Goal: Task Accomplishment & Management: Use online tool/utility

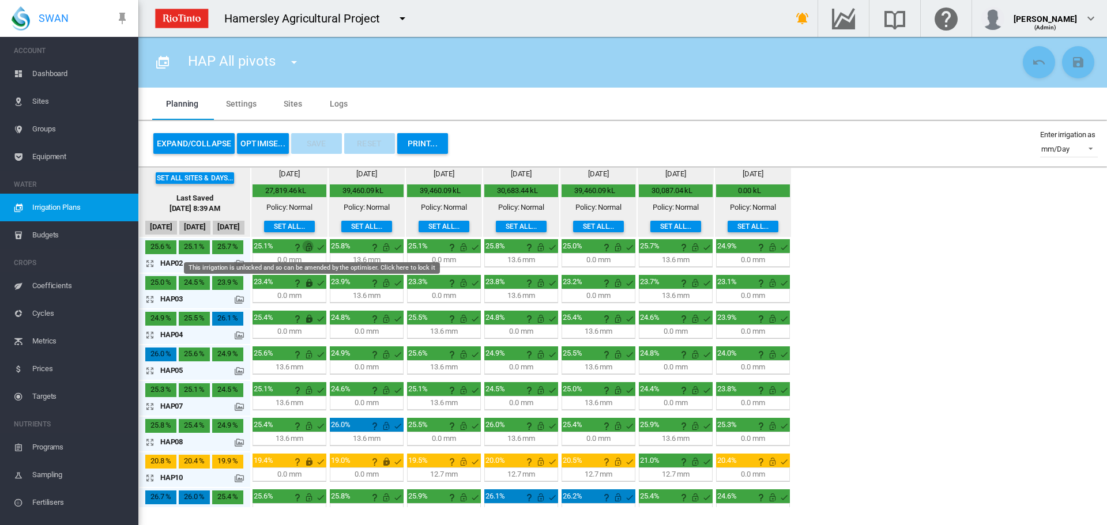
click at [310, 250] on md-icon "This irrigation is unlocked and so can be amended by the optimiser. Click here …" at bounding box center [309, 247] width 14 height 14
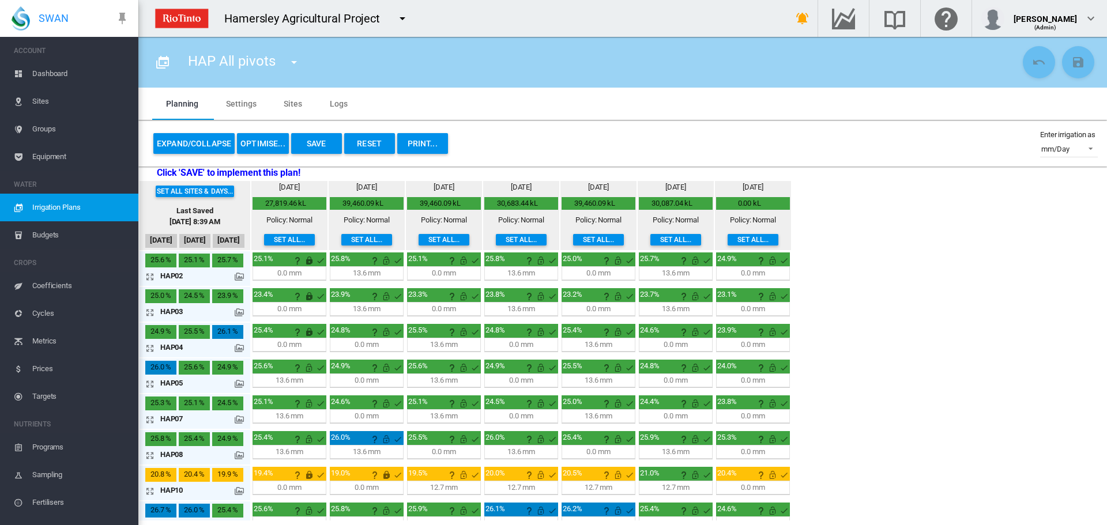
click at [153, 313] on md-icon "icon-arrow-expand" at bounding box center [152, 313] width 14 height 14
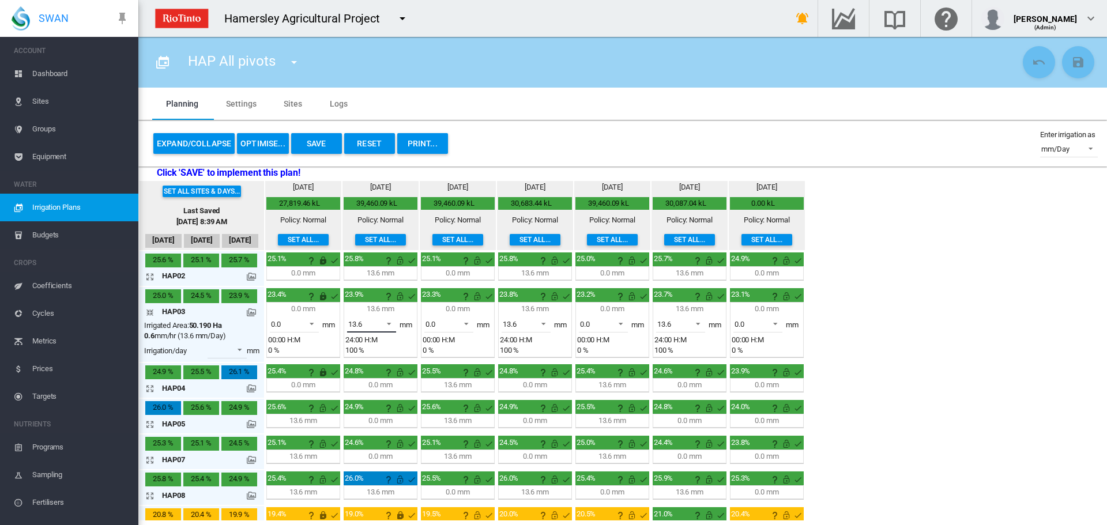
click at [388, 326] on span at bounding box center [386, 323] width 14 height 10
click at [363, 296] on md-option "0.0" at bounding box center [378, 297] width 78 height 28
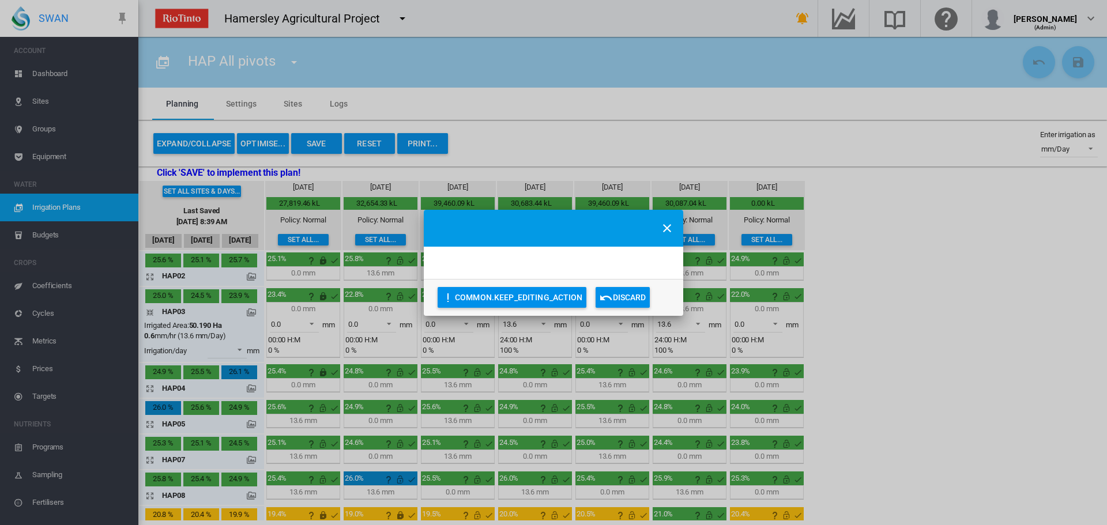
click at [543, 324] on div "COMMON.KEEP_EDITING_ACTION Discard" at bounding box center [553, 262] width 1107 height 525
click at [670, 224] on md-icon "icon-close" at bounding box center [667, 228] width 14 height 14
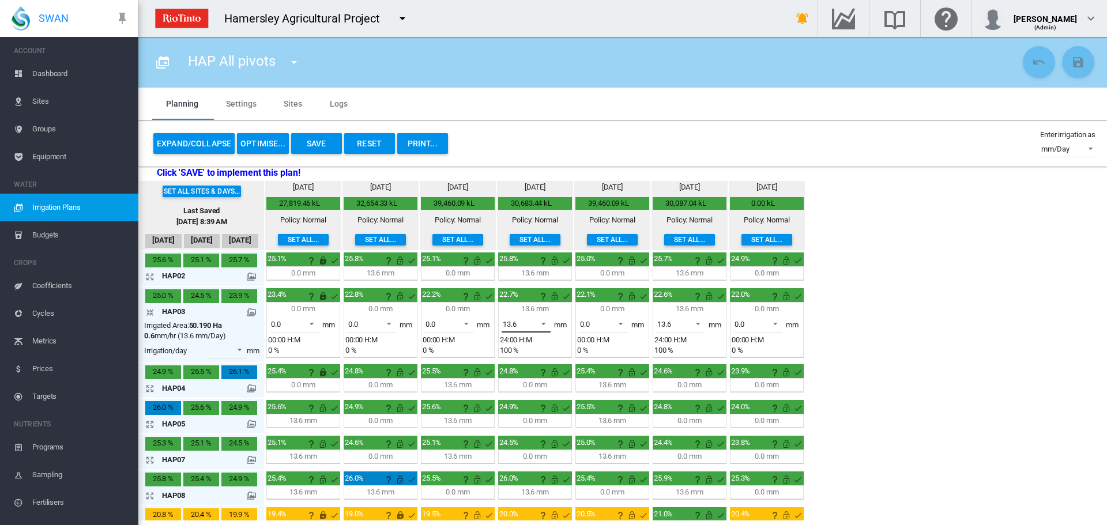
click at [544, 325] on span at bounding box center [540, 323] width 14 height 10
click at [510, 294] on div "0.0" at bounding box center [508, 296] width 10 height 10
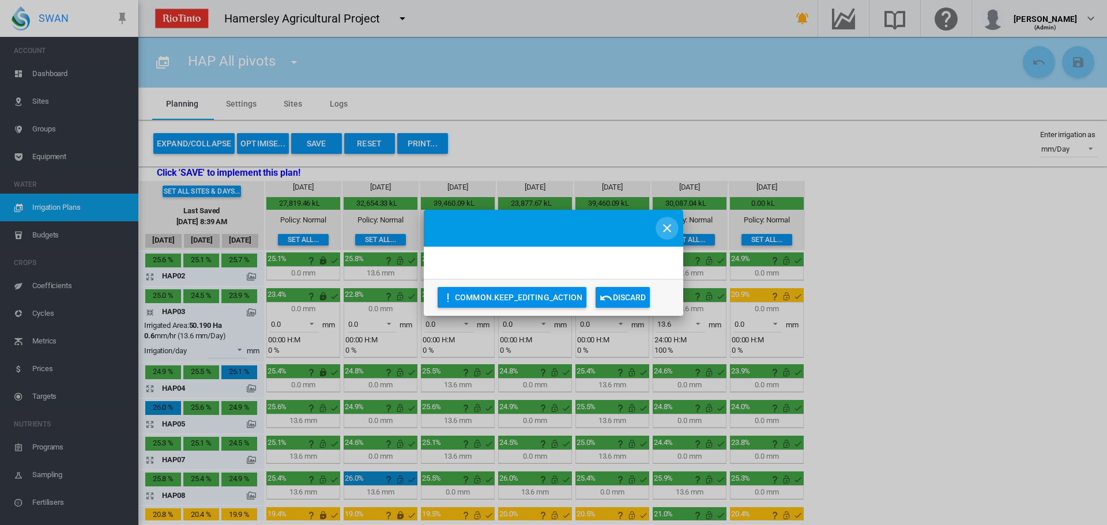
click at [667, 225] on md-icon "icon-close" at bounding box center [667, 228] width 14 height 14
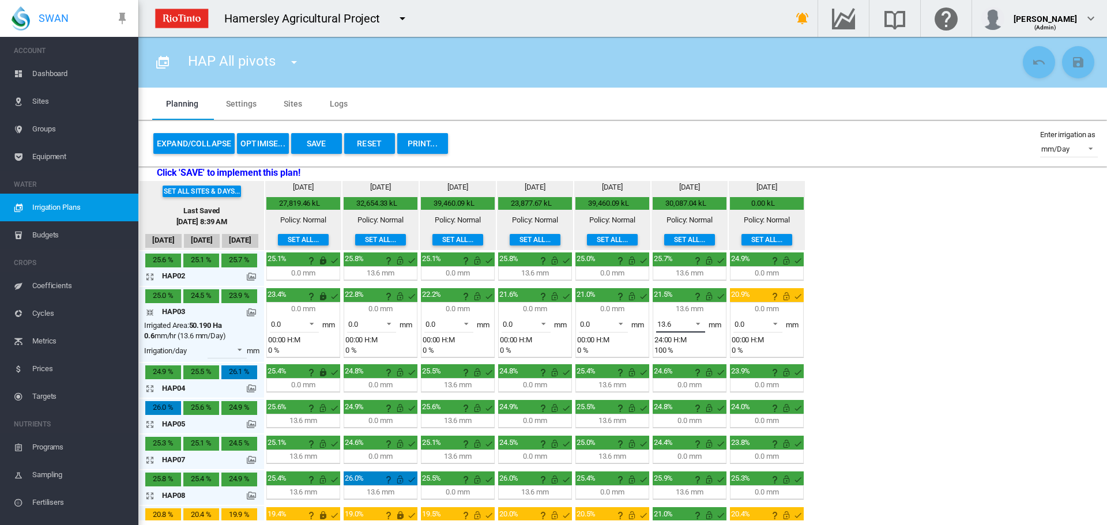
click at [697, 324] on span at bounding box center [695, 323] width 14 height 10
click at [861, 260] on md-backdrop at bounding box center [553, 262] width 1107 height 525
click at [149, 311] on md-icon "icon-arrow-collapse" at bounding box center [152, 313] width 14 height 14
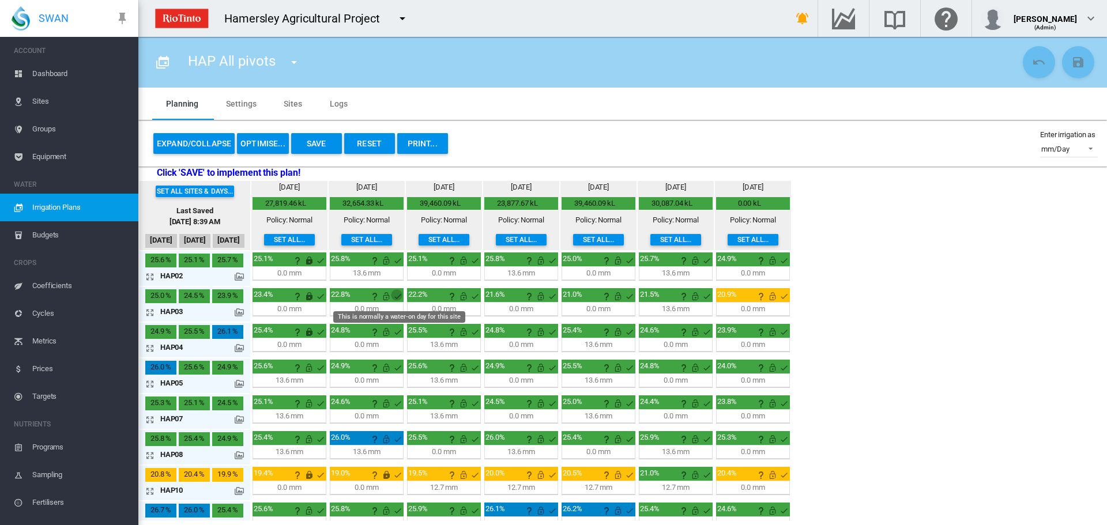
click at [392, 295] on md-icon "This is normally a water-on day for this site" at bounding box center [398, 297] width 14 height 14
click at [386, 296] on md-icon "This irrigation is unlocked and so can be amended by the optimiser. Click here …" at bounding box center [386, 297] width 14 height 14
click at [467, 297] on md-icon "This irrigation is unlocked and so can be amended by the optimiser. Click here …" at bounding box center [464, 297] width 14 height 14
click at [538, 296] on md-icon "This irrigation is unlocked and so can be amended by the optimiser. Click here …" at bounding box center [541, 297] width 14 height 14
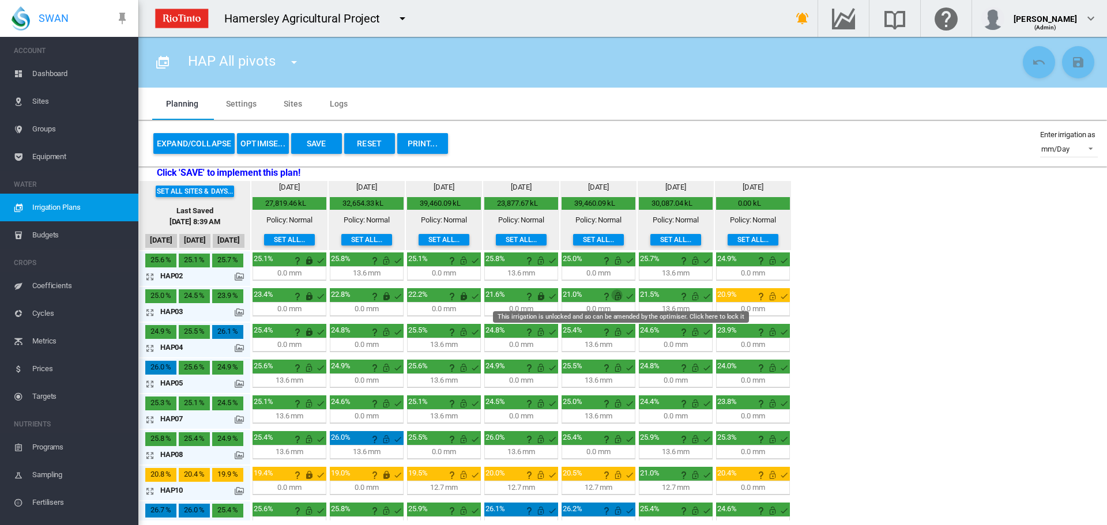
click at [618, 298] on md-icon "This irrigation is unlocked and so can be amended by the optimiser. Click here …" at bounding box center [618, 297] width 14 height 14
click at [148, 351] on md-icon "icon-arrow-expand" at bounding box center [152, 348] width 14 height 14
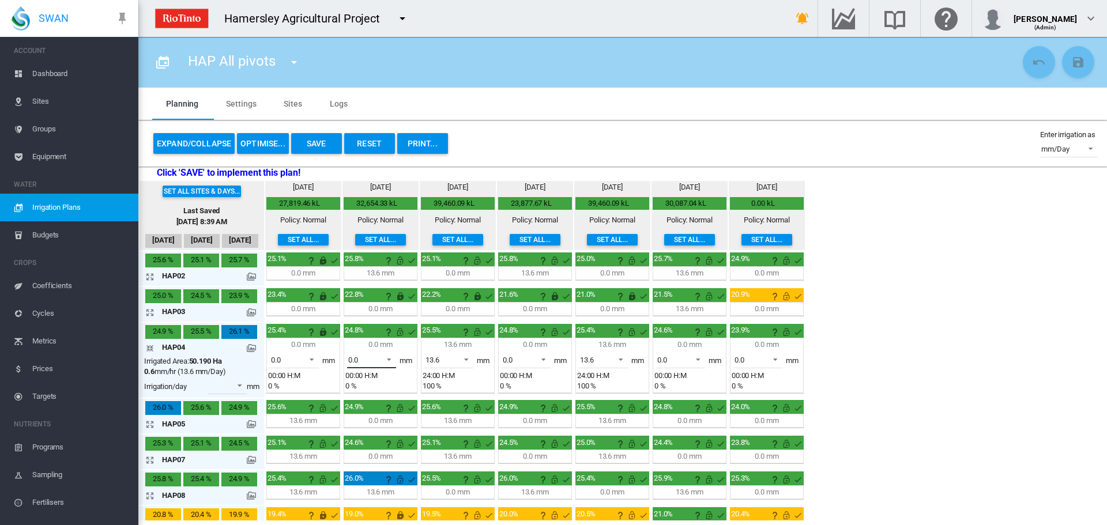
click at [389, 359] on span at bounding box center [386, 359] width 14 height 10
click at [367, 386] on md-option "13.6" at bounding box center [378, 388] width 78 height 28
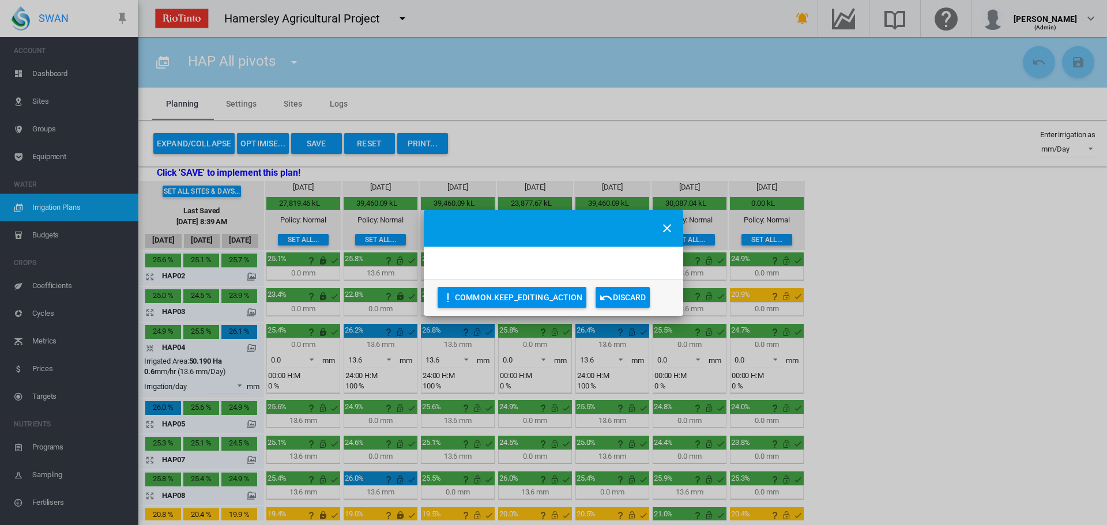
click at [468, 360] on div "COMMON.KEEP_EDITING_ACTION Discard" at bounding box center [553, 262] width 1107 height 525
click at [539, 295] on button "COMMON.KEEP_EDITING_ACTION" at bounding box center [512, 297] width 149 height 21
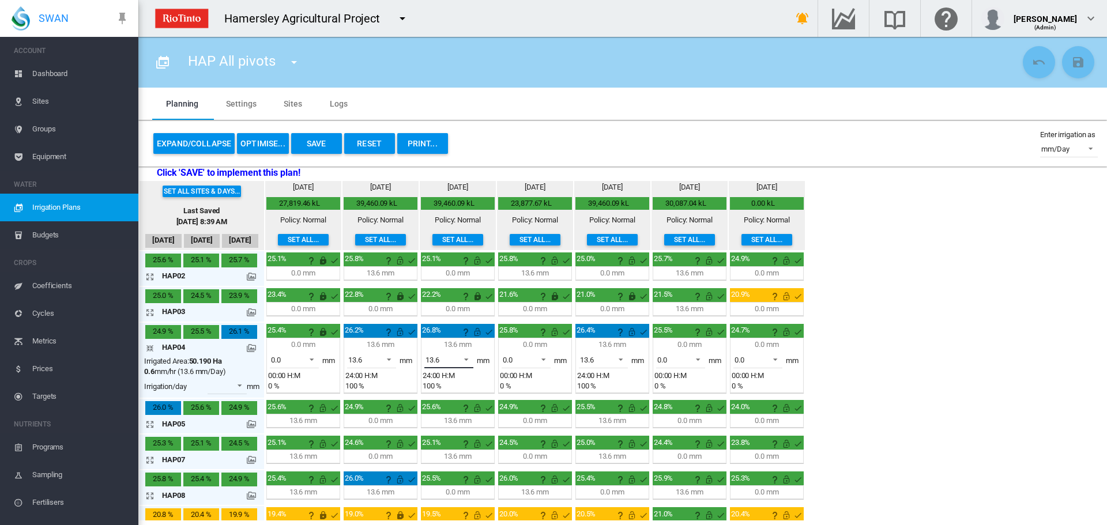
click at [468, 360] on span at bounding box center [463, 359] width 14 height 10
click at [430, 332] on div "0.0" at bounding box center [431, 332] width 10 height 10
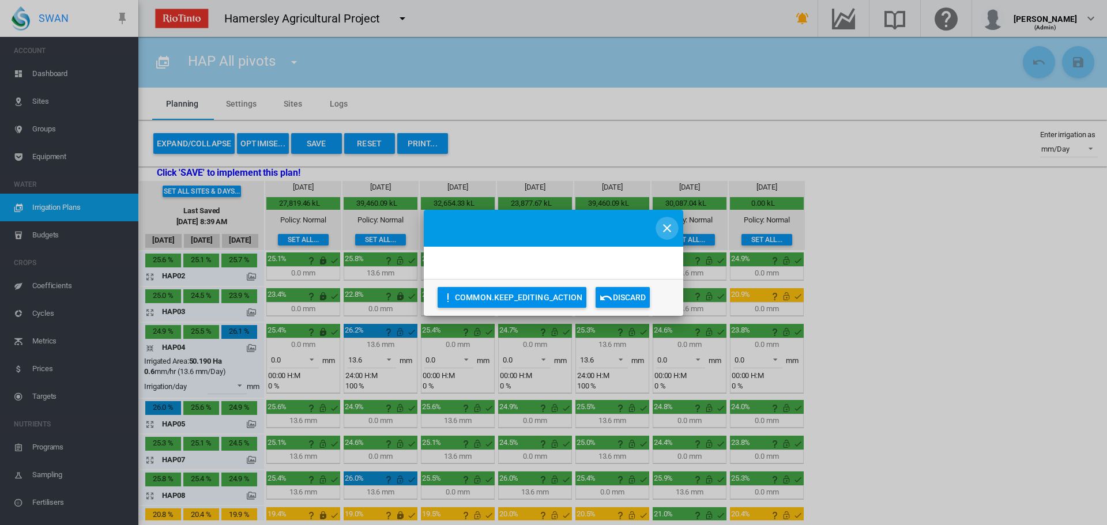
click at [666, 227] on md-icon "icon-close" at bounding box center [667, 228] width 14 height 14
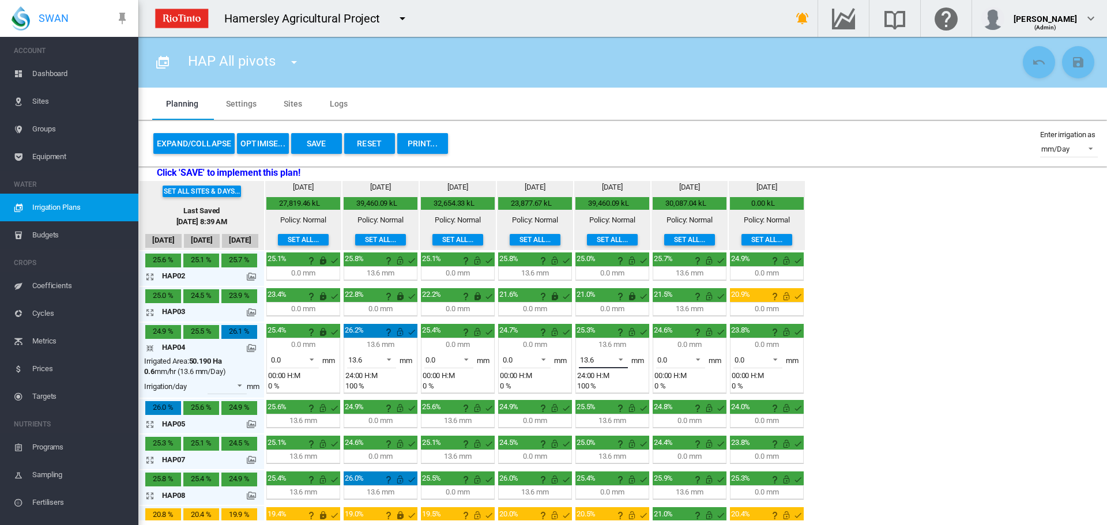
click at [621, 358] on span at bounding box center [618, 359] width 14 height 10
click at [597, 332] on md-option "0.0" at bounding box center [610, 332] width 78 height 28
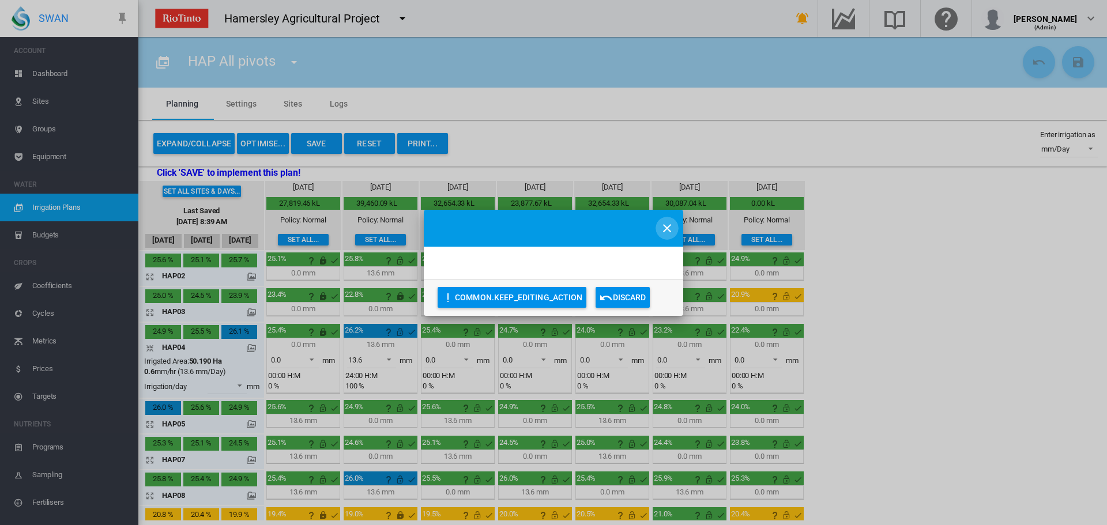
click at [666, 221] on md-icon "icon-close" at bounding box center [667, 228] width 14 height 14
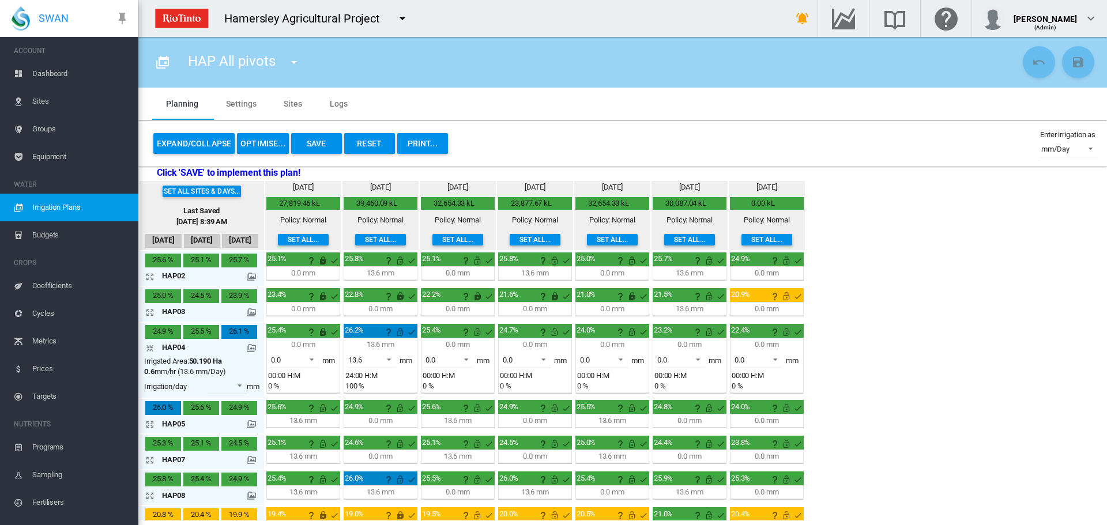
click at [149, 347] on md-icon "icon-arrow-collapse" at bounding box center [152, 348] width 14 height 14
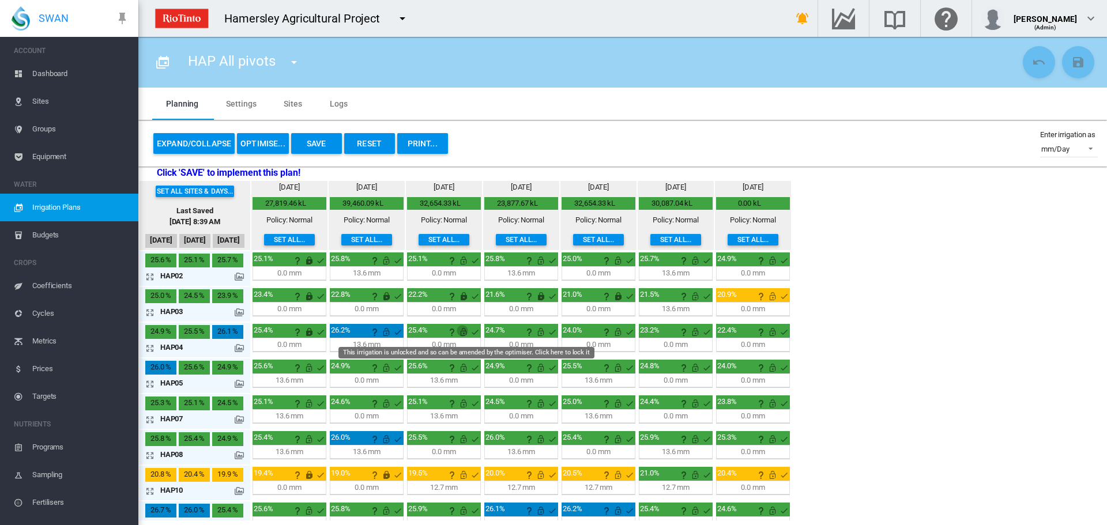
click at [464, 329] on md-icon "This irrigation is unlocked and so can be amended by the optimiser. Click here …" at bounding box center [464, 332] width 14 height 14
click at [544, 334] on md-icon "This irrigation is unlocked and so can be amended by the optimiser. Click here …" at bounding box center [541, 332] width 14 height 14
click at [614, 332] on md-icon "This irrigation is unlocked and so can be amended by the optimiser. Click here …" at bounding box center [618, 332] width 14 height 14
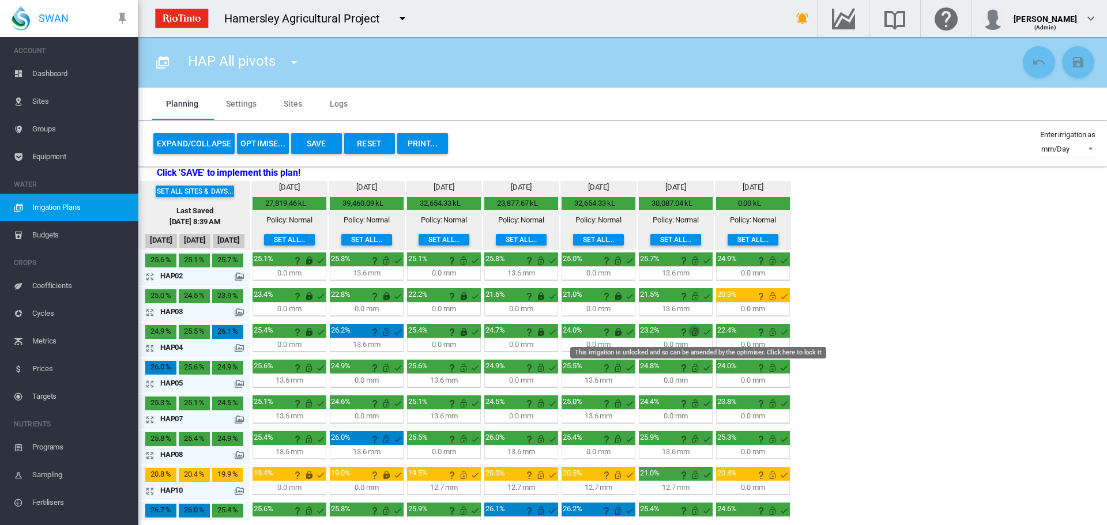
click at [694, 333] on md-icon "This irrigation is unlocked and so can be amended by the optimiser. Click here …" at bounding box center [696, 332] width 14 height 14
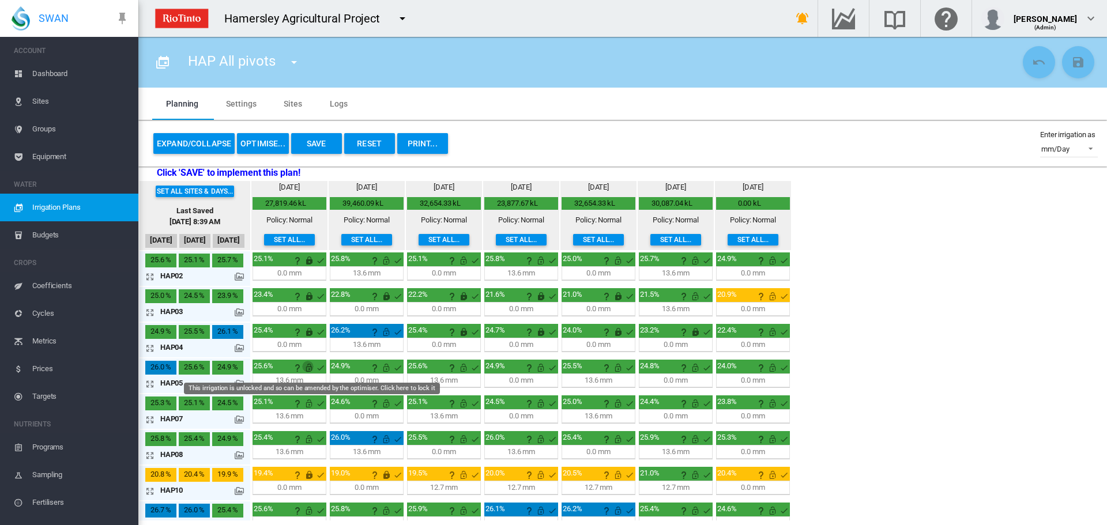
click at [309, 370] on md-icon "This irrigation is unlocked and so can be amended by the optimiser. Click here …" at bounding box center [309, 368] width 14 height 14
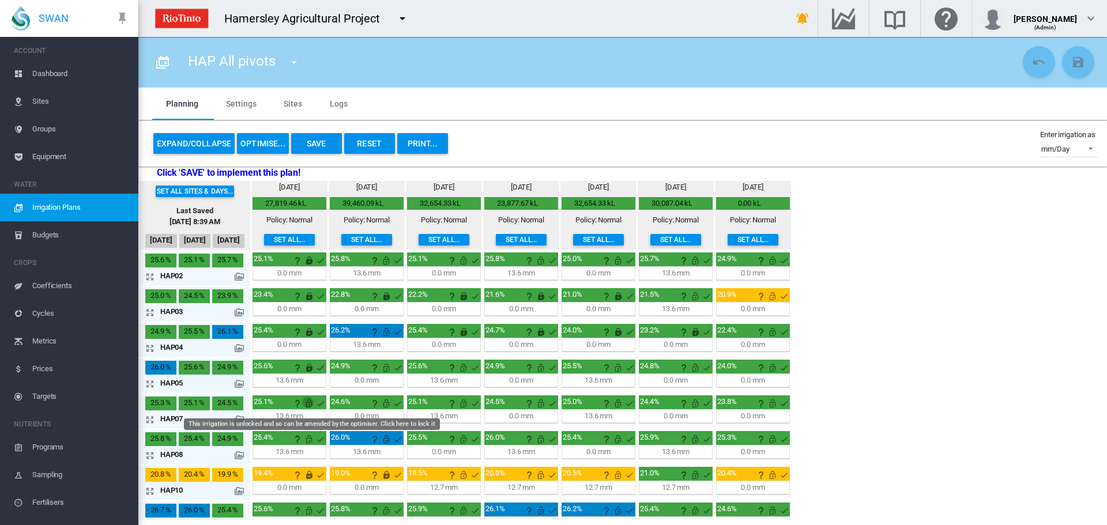
click at [310, 403] on md-icon "This irrigation is unlocked and so can be amended by the optimiser. Click here …" at bounding box center [309, 404] width 14 height 14
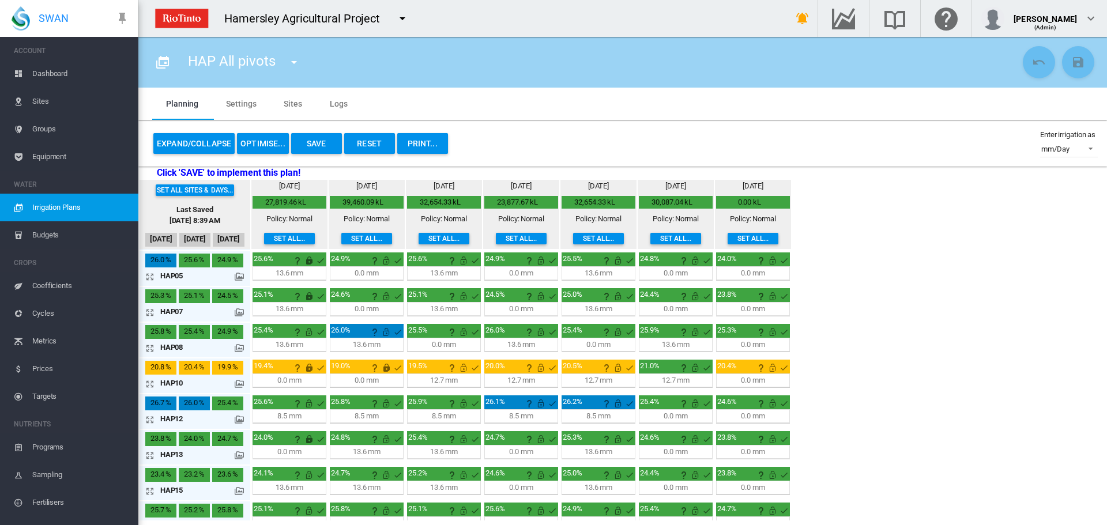
scroll to position [124, 0]
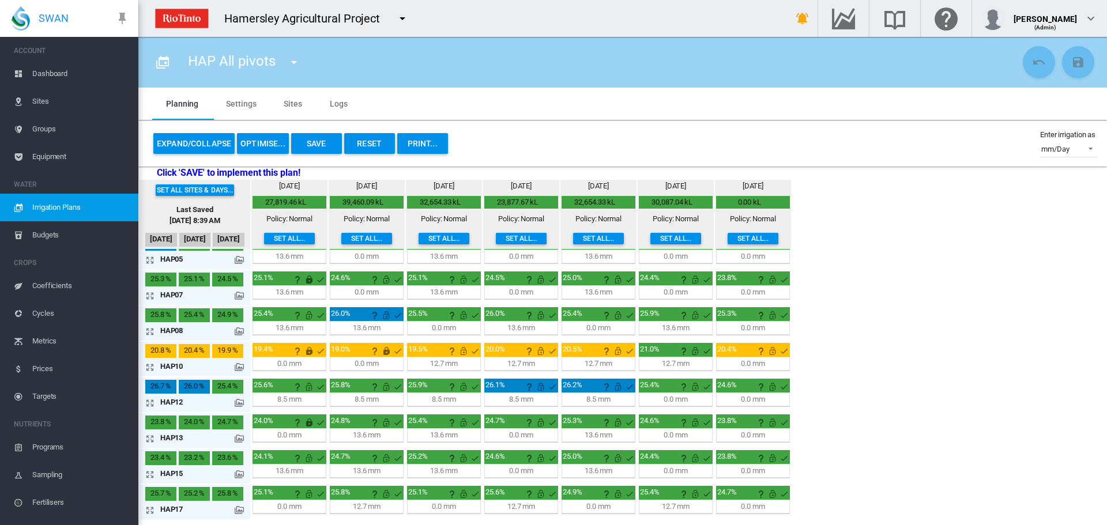
click at [153, 333] on md-icon "icon-arrow-expand" at bounding box center [152, 332] width 14 height 14
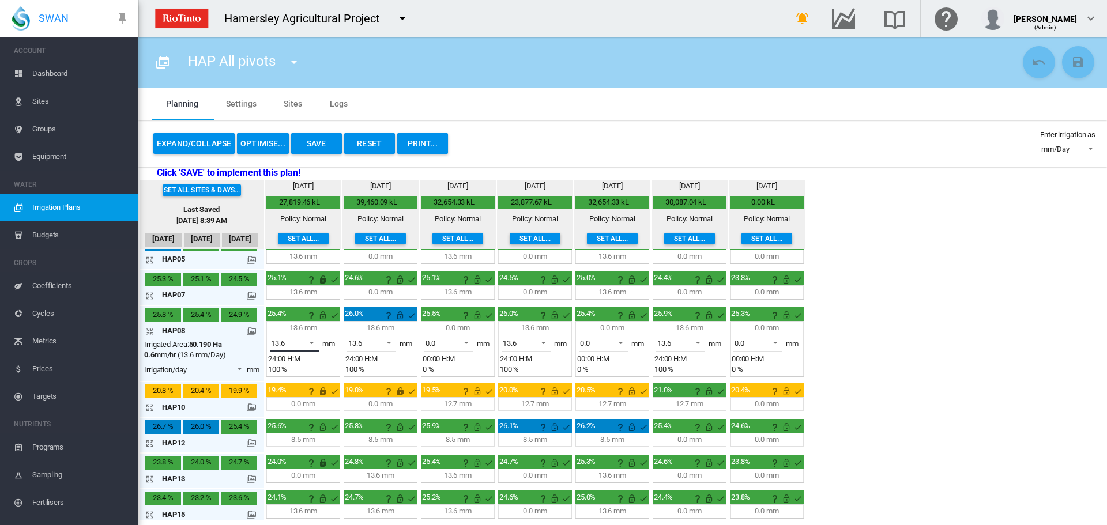
click at [314, 342] on span at bounding box center [309, 342] width 14 height 10
click at [291, 311] on md-option "0.0" at bounding box center [301, 316] width 78 height 28
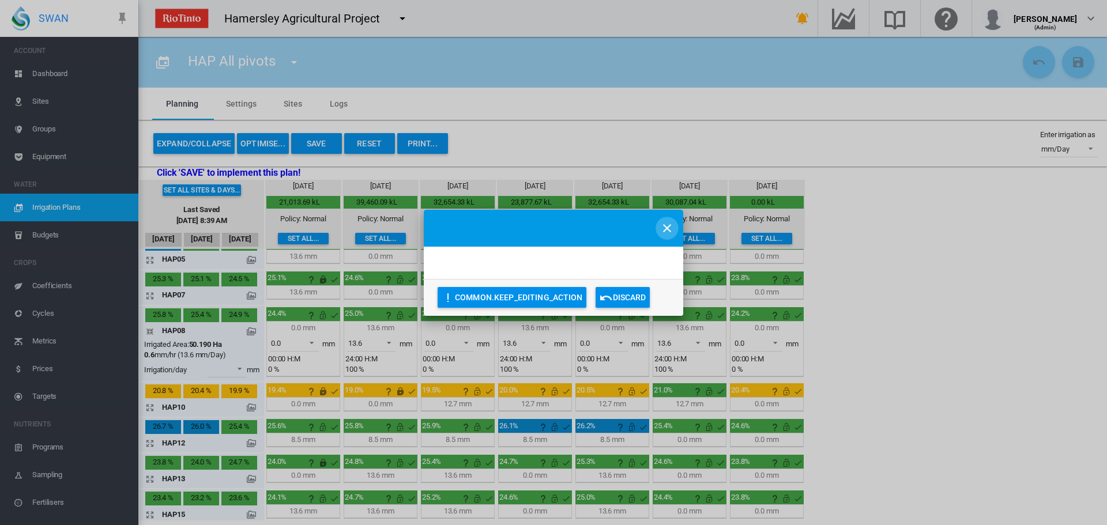
click at [666, 224] on md-icon "icon-close" at bounding box center [667, 228] width 14 height 14
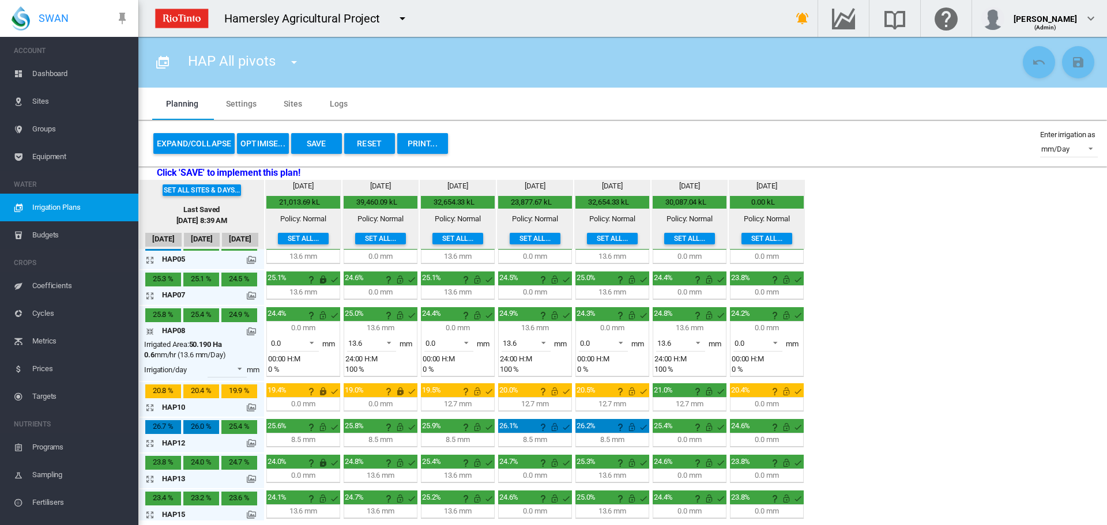
click at [151, 334] on md-icon "icon-arrow-collapse" at bounding box center [152, 332] width 14 height 14
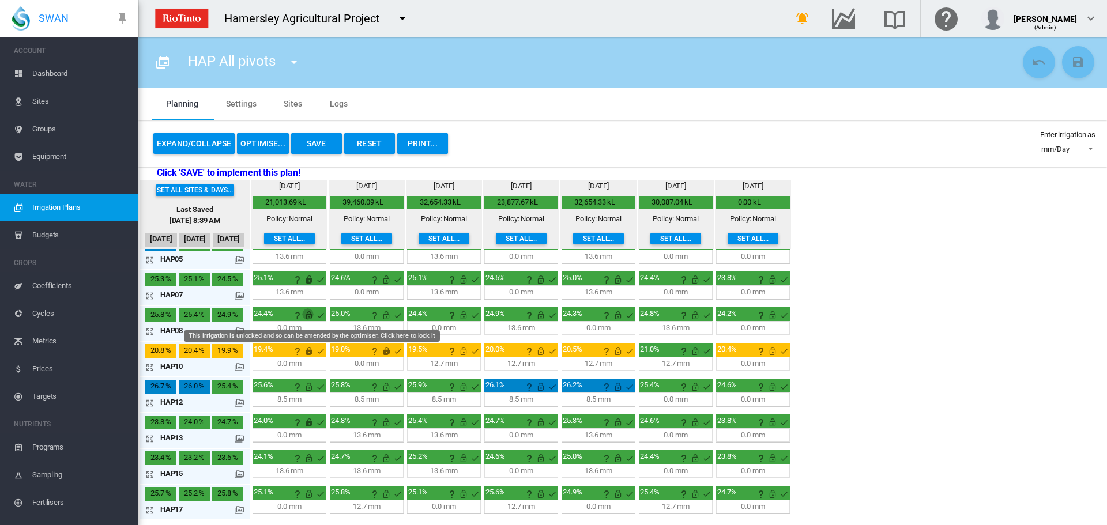
click at [310, 317] on md-icon "This irrigation is unlocked and so can be amended by the optimiser. Click here …" at bounding box center [309, 316] width 14 height 14
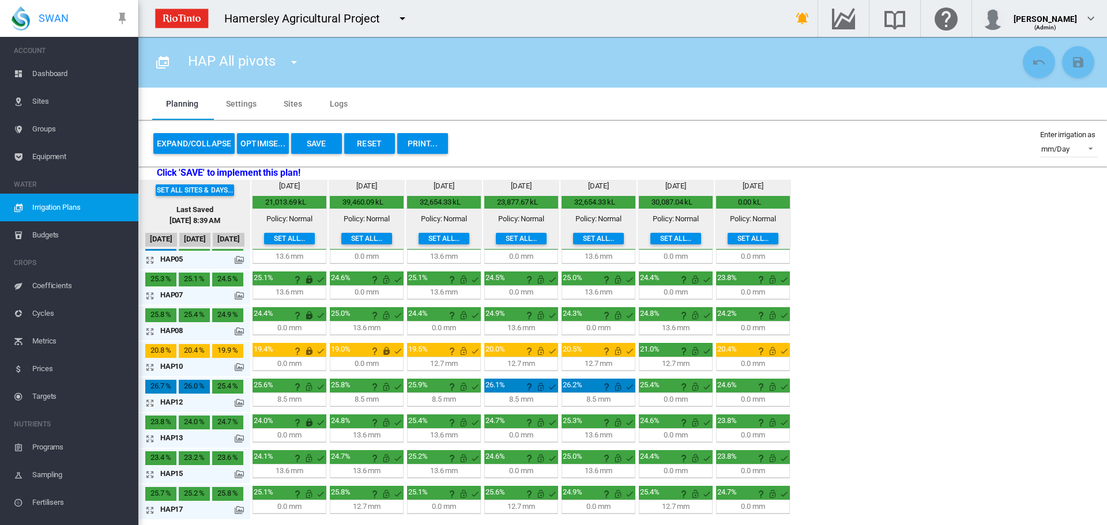
click at [150, 367] on md-icon "icon-arrow-expand" at bounding box center [152, 367] width 14 height 14
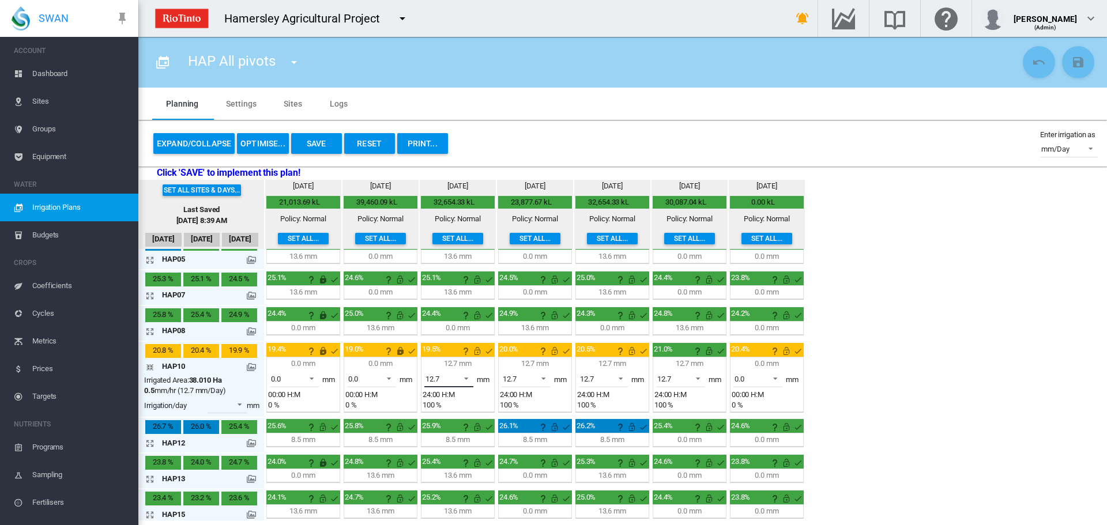
click at [468, 379] on span at bounding box center [463, 378] width 14 height 10
click at [441, 353] on md-option "0.0" at bounding box center [455, 351] width 78 height 28
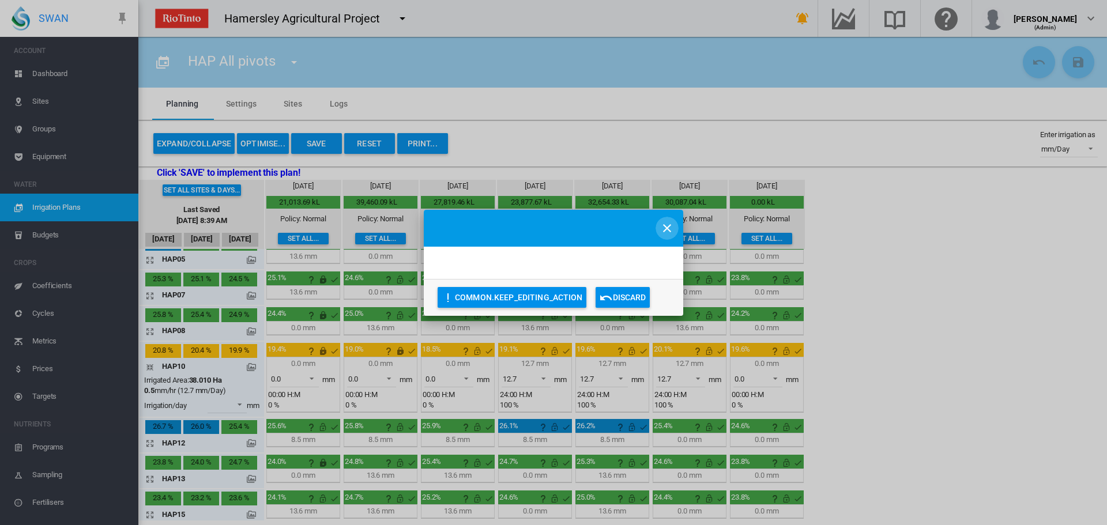
click at [669, 227] on md-icon "icon-close" at bounding box center [667, 228] width 14 height 14
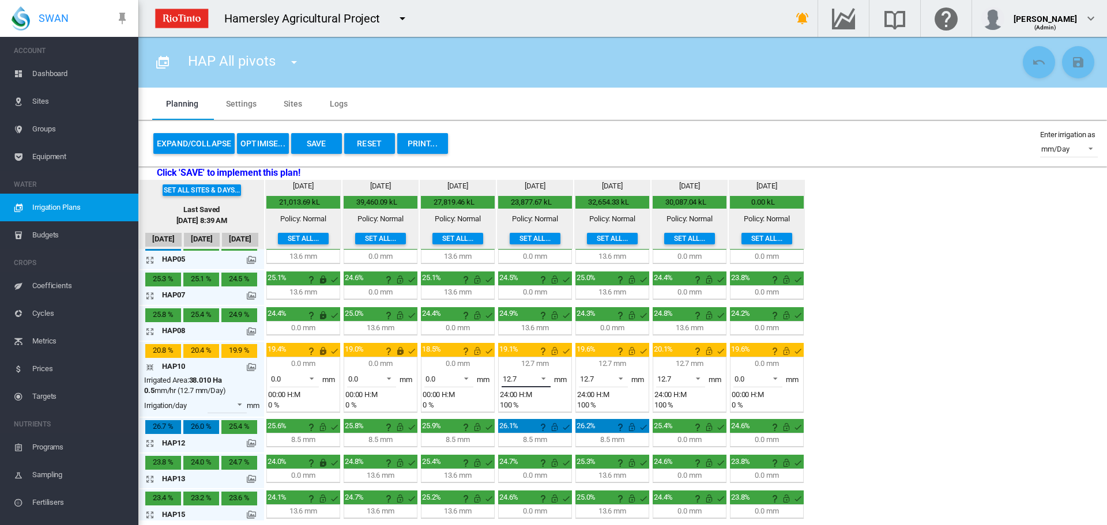
click at [546, 377] on span at bounding box center [540, 378] width 14 height 10
click at [504, 348] on div "0.0" at bounding box center [508, 351] width 10 height 10
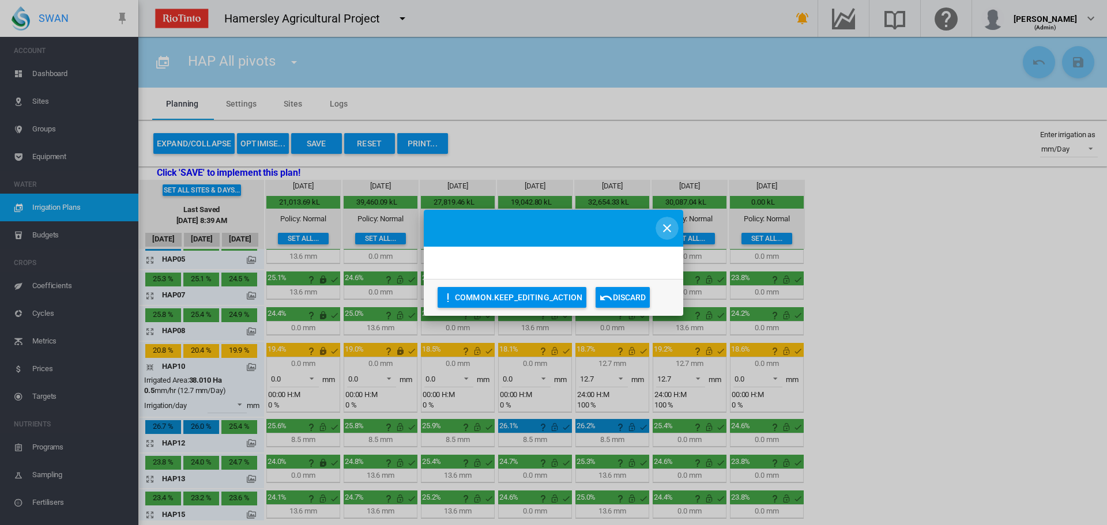
click at [664, 221] on md-icon "icon-close" at bounding box center [667, 228] width 14 height 14
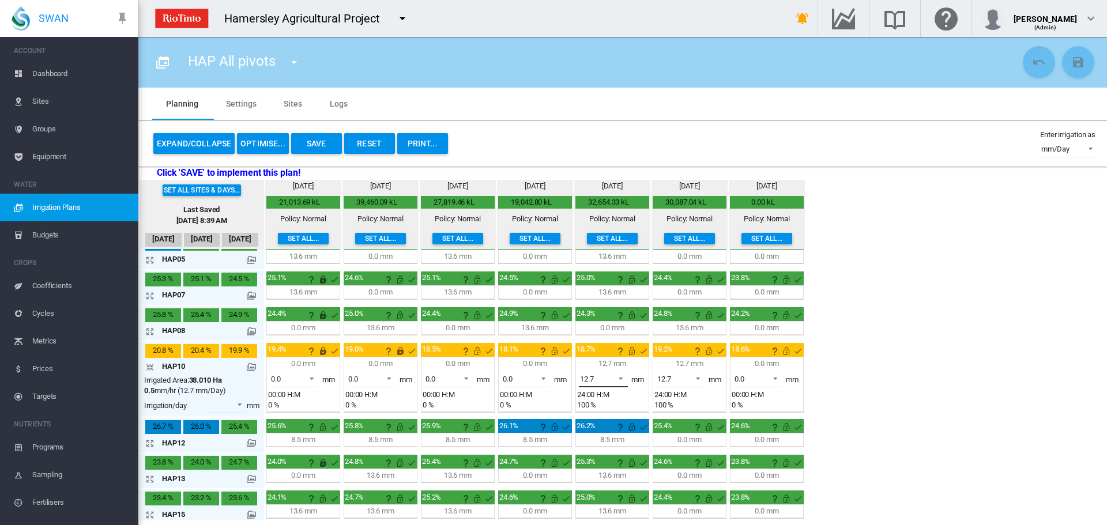
click at [620, 378] on span at bounding box center [618, 378] width 14 height 10
click at [587, 351] on div "0.0" at bounding box center [585, 351] width 10 height 10
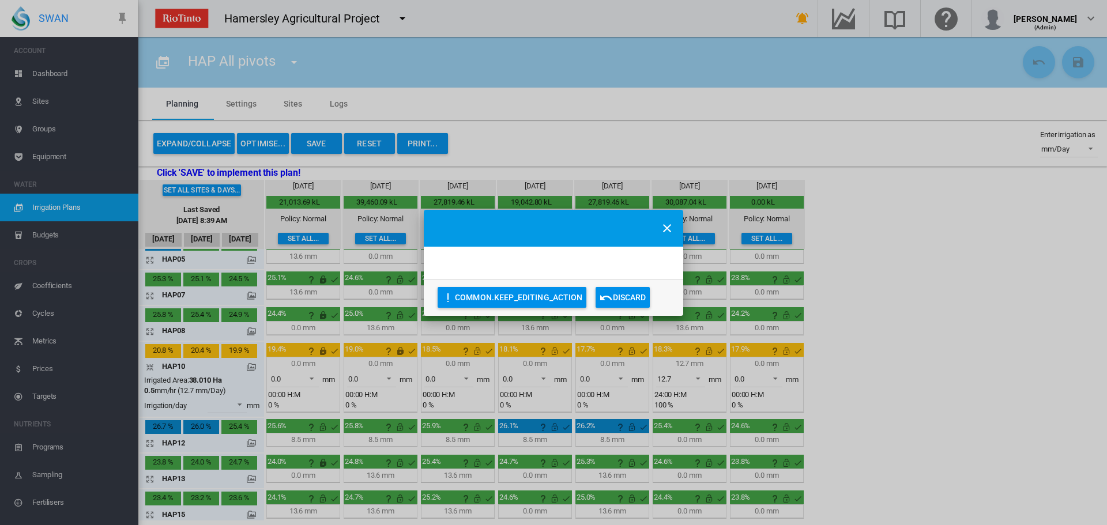
click at [663, 225] on md-icon "icon-close" at bounding box center [667, 228] width 14 height 14
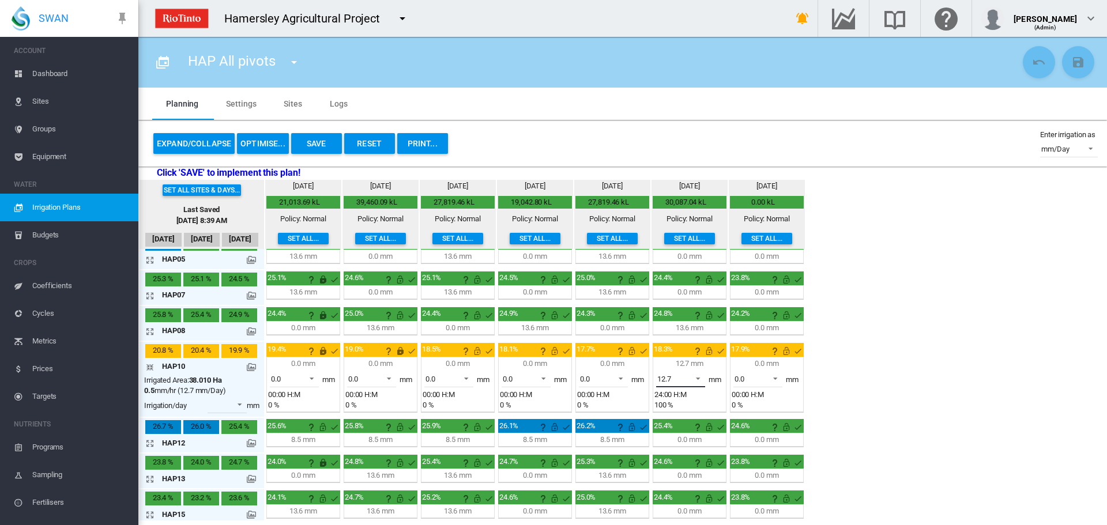
click at [700, 377] on span at bounding box center [695, 378] width 14 height 10
click at [664, 349] on div "0.0" at bounding box center [662, 351] width 10 height 10
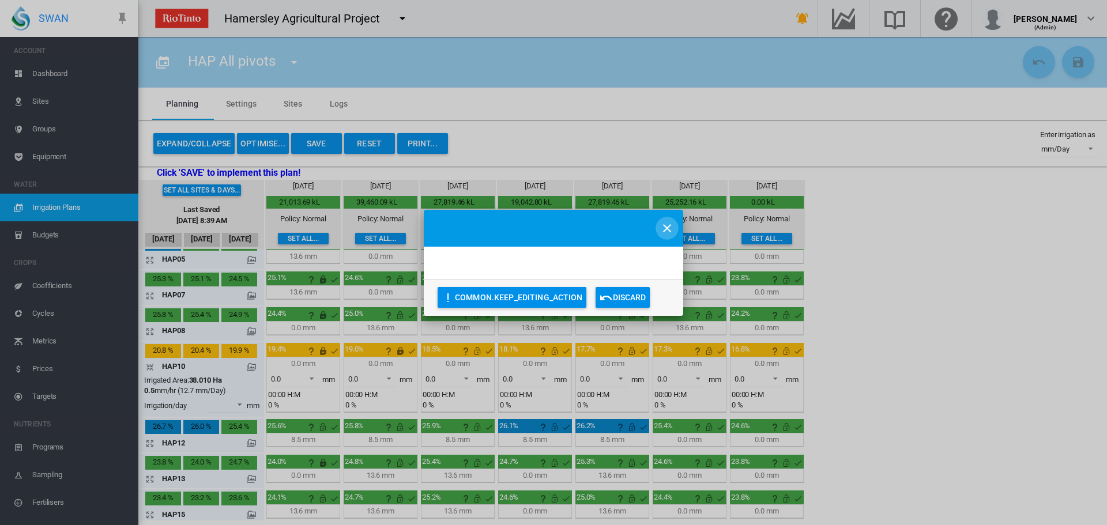
click at [664, 226] on md-icon "icon-close" at bounding box center [667, 228] width 14 height 14
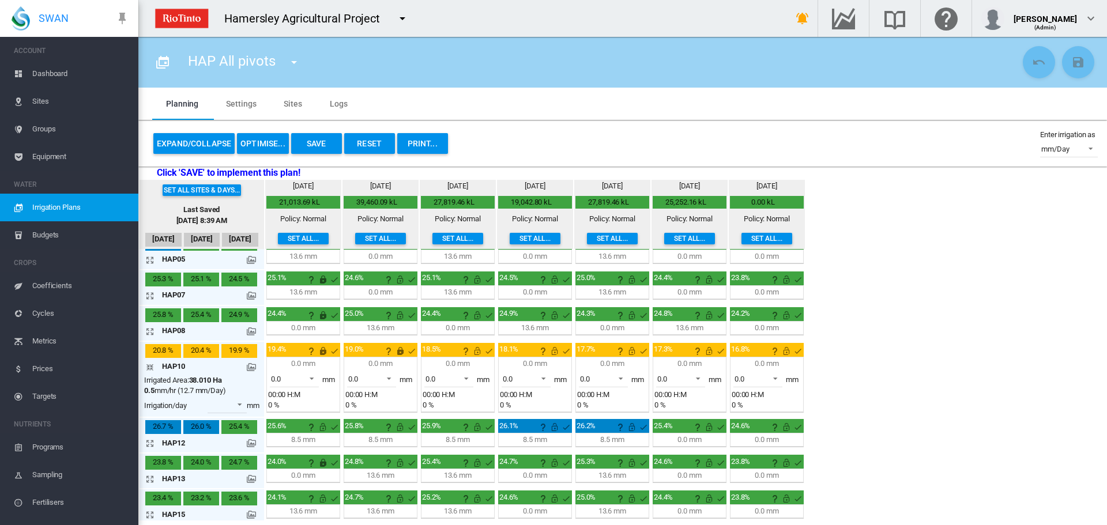
click at [150, 367] on md-icon "icon-arrow-collapse" at bounding box center [152, 367] width 14 height 14
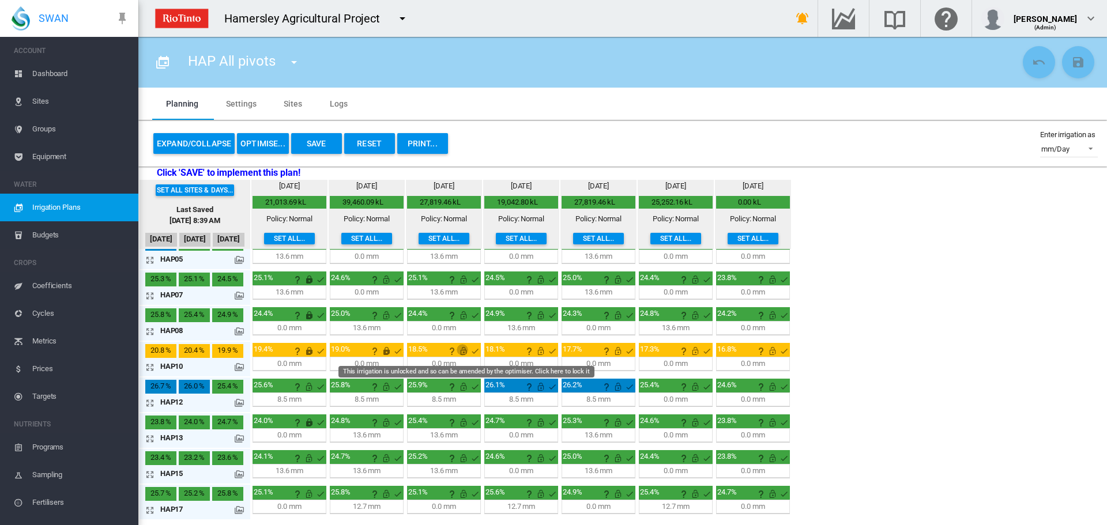
click at [465, 350] on md-icon "This irrigation is unlocked and so can be amended by the optimiser. Click here …" at bounding box center [464, 351] width 14 height 14
click at [540, 351] on md-icon "This irrigation is unlocked and so can be amended by the optimiser. Click here …" at bounding box center [541, 351] width 14 height 14
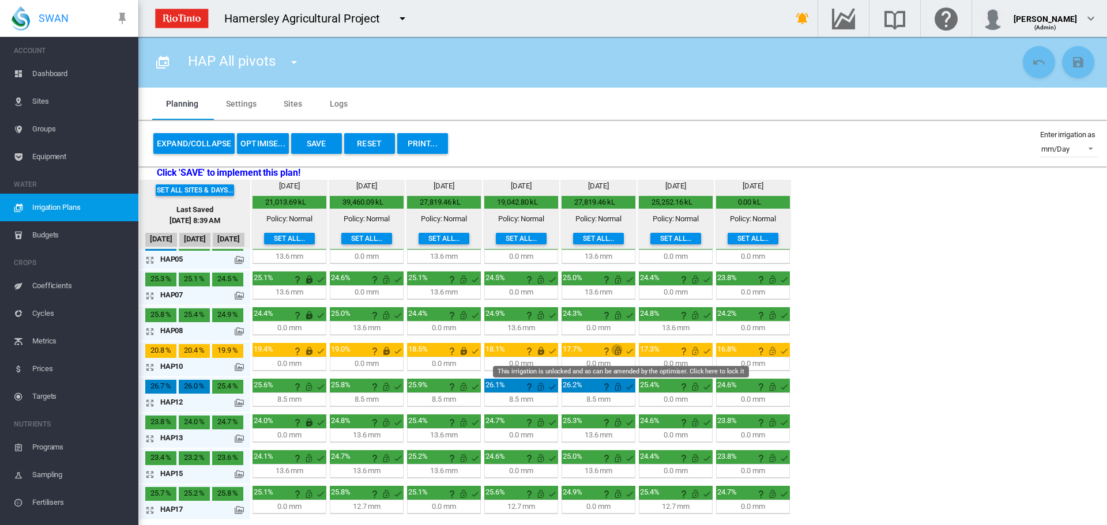
click at [616, 349] on md-icon "This irrigation is unlocked and so can be amended by the optimiser. Click here …" at bounding box center [618, 351] width 14 height 14
click at [695, 350] on md-icon "This irrigation is unlocked and so can be amended by the optimiser. Click here …" at bounding box center [696, 351] width 14 height 14
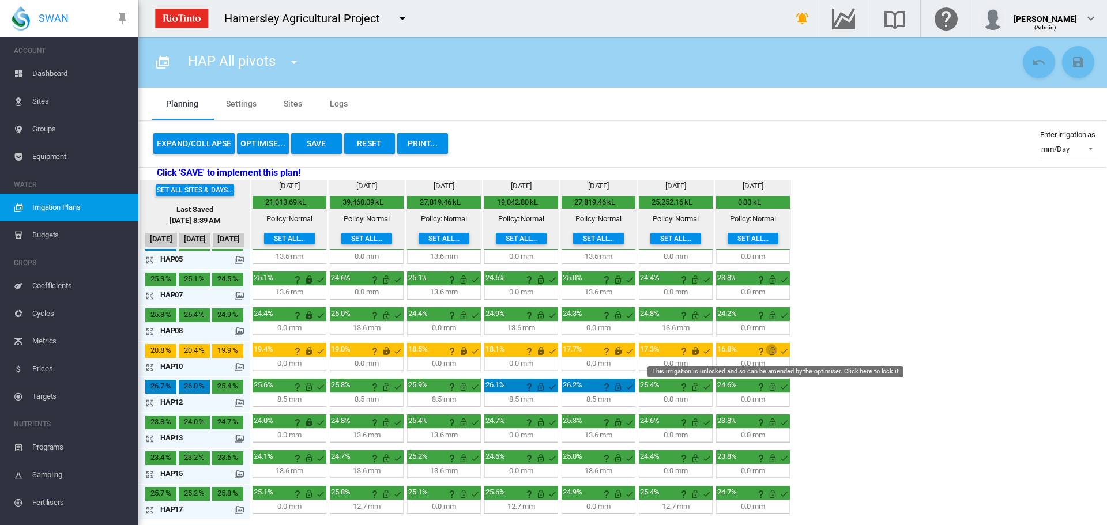
click at [775, 352] on md-icon "This irrigation is unlocked and so can be amended by the optimiser. Click here …" at bounding box center [773, 351] width 14 height 14
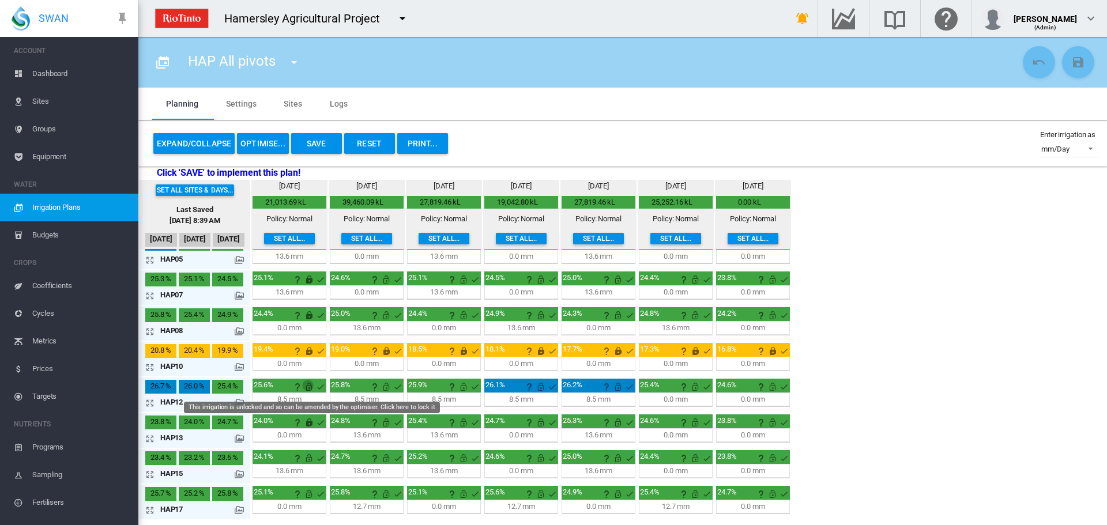
click at [309, 388] on md-icon "This irrigation is unlocked and so can be amended by the optimiser. Click here …" at bounding box center [309, 387] width 14 height 14
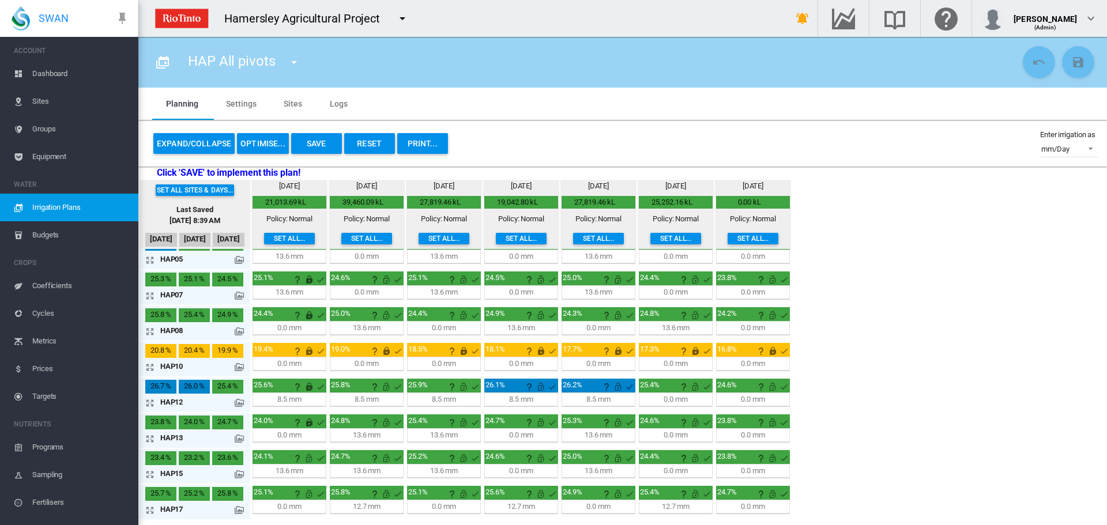
click at [153, 438] on md-icon "icon-arrow-expand" at bounding box center [152, 439] width 14 height 14
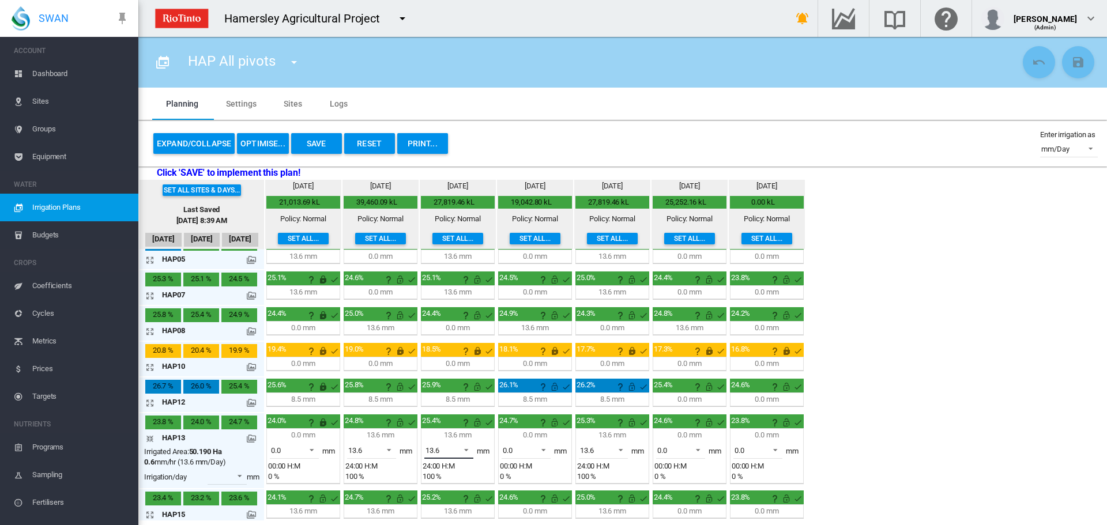
click at [469, 449] on span at bounding box center [463, 449] width 14 height 10
click at [442, 424] on md-option "0.0" at bounding box center [455, 423] width 78 height 28
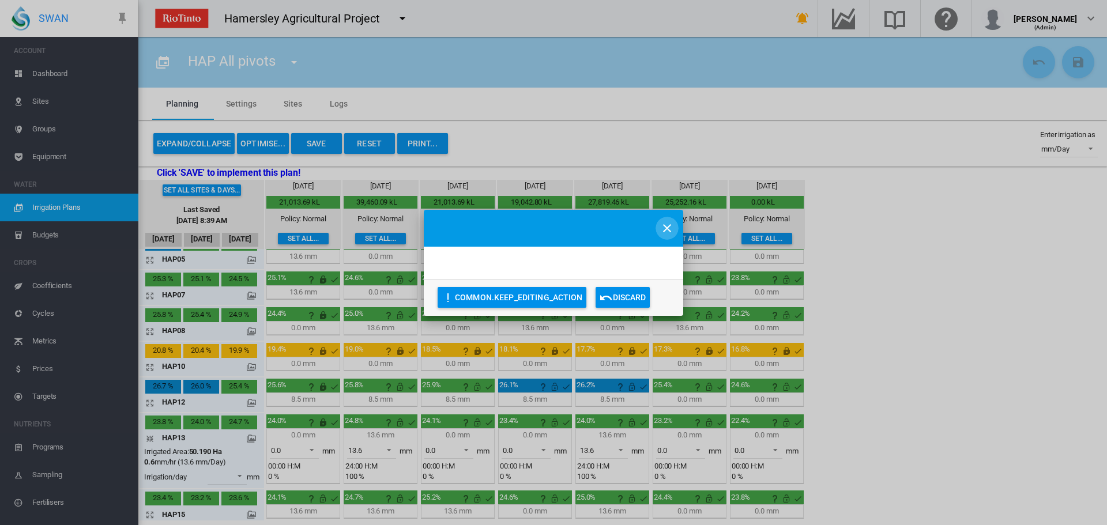
click at [665, 226] on md-icon "icon-close" at bounding box center [667, 228] width 14 height 14
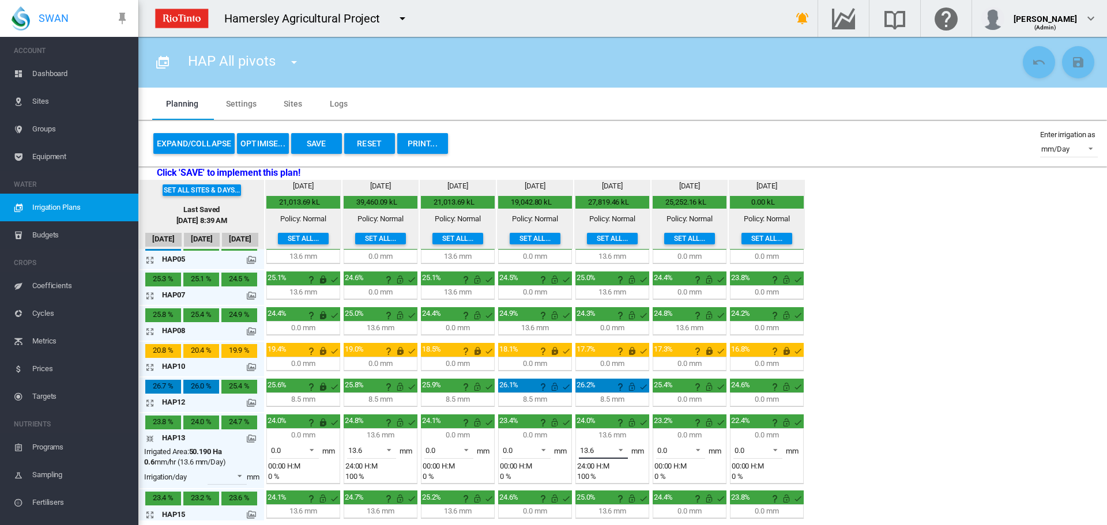
click at [620, 453] on span at bounding box center [618, 449] width 14 height 10
click at [590, 420] on div "0.0" at bounding box center [585, 423] width 10 height 10
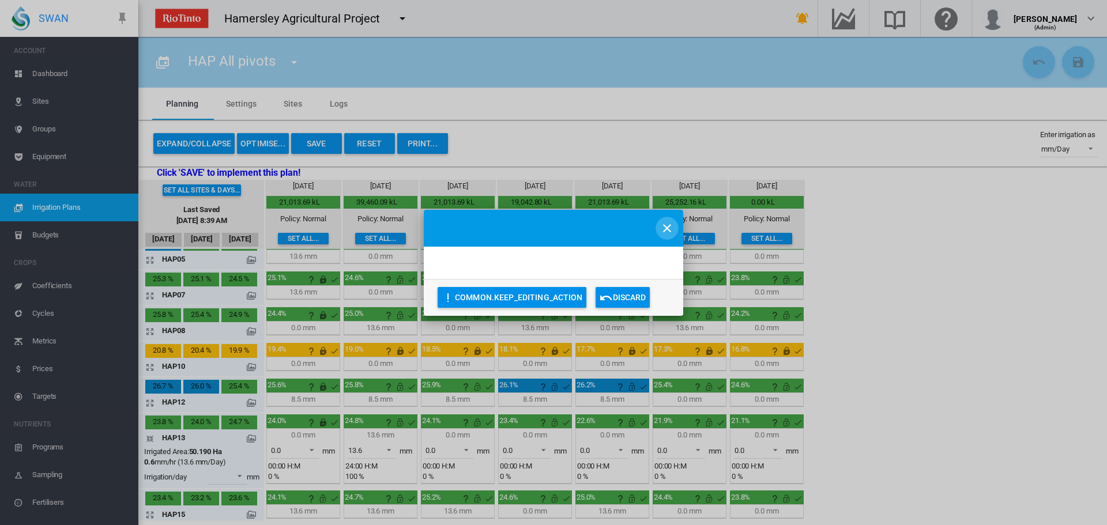
click at [666, 225] on md-icon "icon-close" at bounding box center [667, 228] width 14 height 14
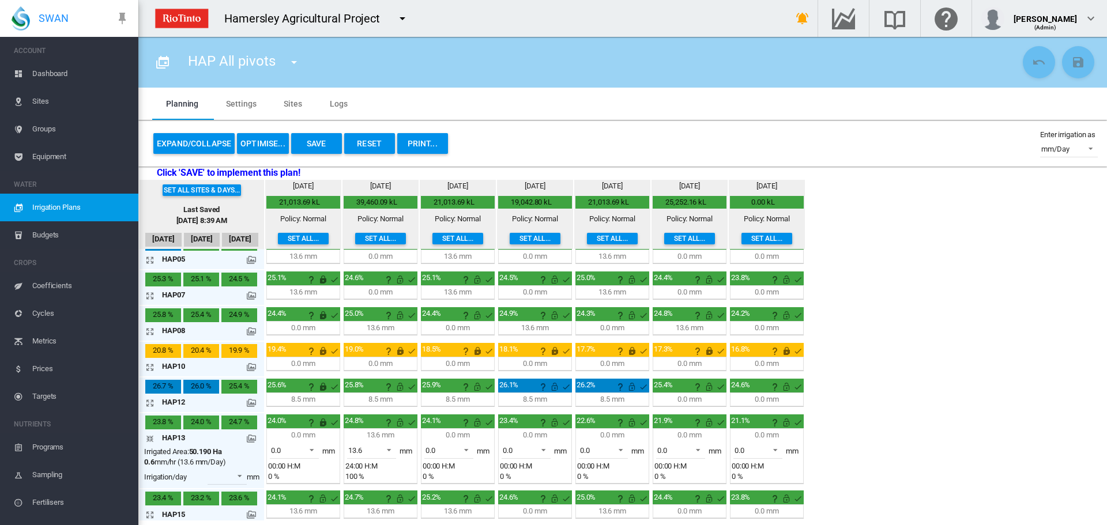
click at [148, 437] on md-icon "icon-arrow-collapse" at bounding box center [152, 439] width 14 height 14
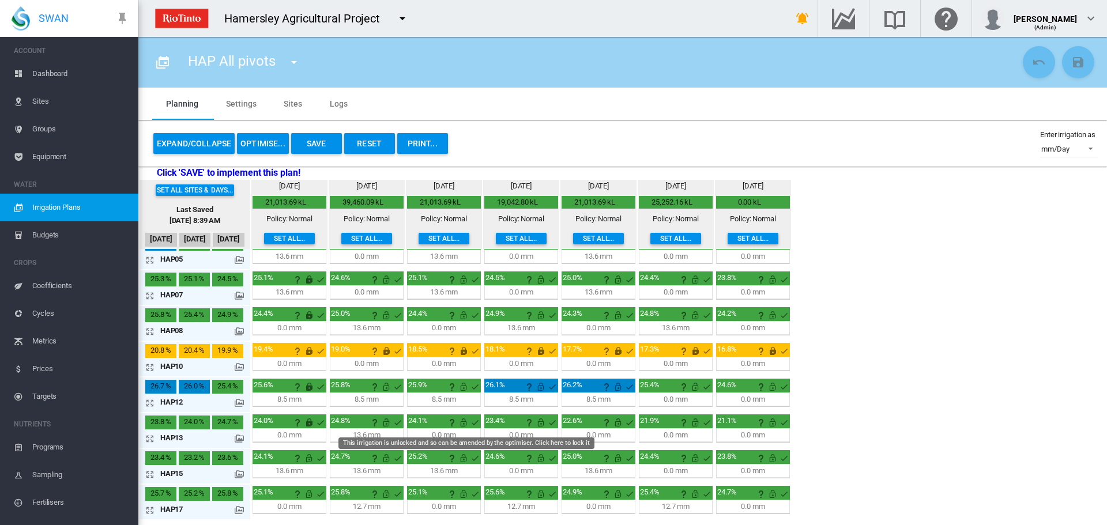
click at [465, 422] on md-icon "This irrigation is unlocked and so can be amended by the optimiser. Click here …" at bounding box center [464, 423] width 14 height 14
click at [541, 423] on md-icon "This irrigation is unlocked and so can be amended by the optimiser. Click here …" at bounding box center [541, 423] width 14 height 14
click at [619, 423] on md-icon "This irrigation is unlocked and so can be amended by the optimiser. Click here …" at bounding box center [618, 423] width 14 height 14
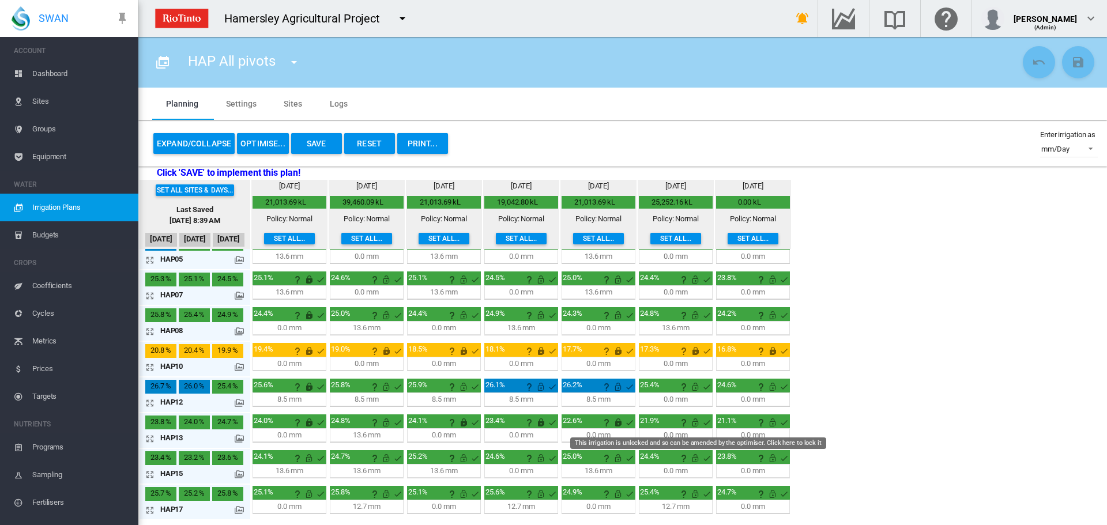
click at [696, 422] on md-icon "This irrigation is unlocked and so can be amended by the optimiser. Click here …" at bounding box center [696, 423] width 14 height 14
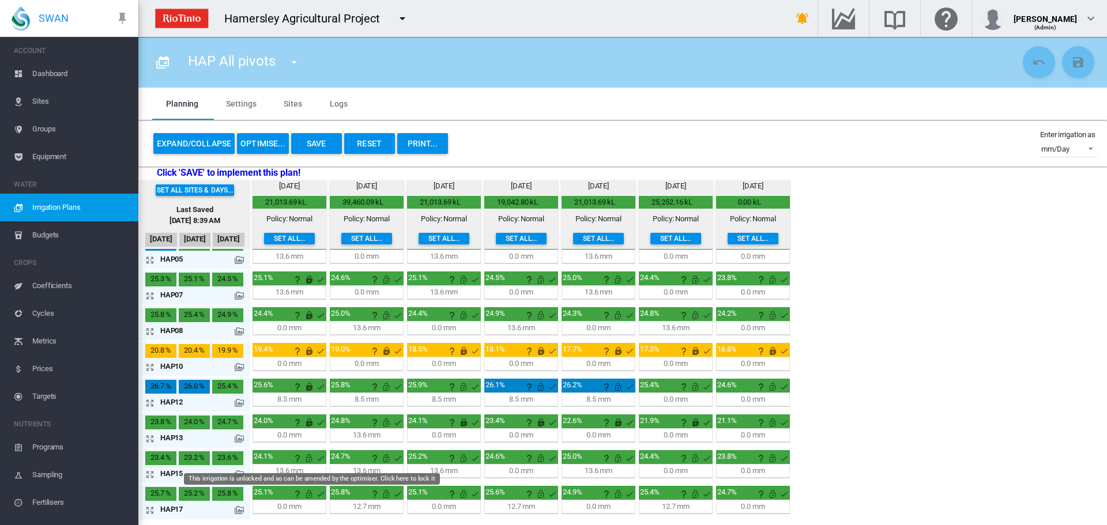
click at [309, 456] on md-icon "This irrigation is unlocked and so can be amended by the optimiser. Click here …" at bounding box center [309, 459] width 14 height 14
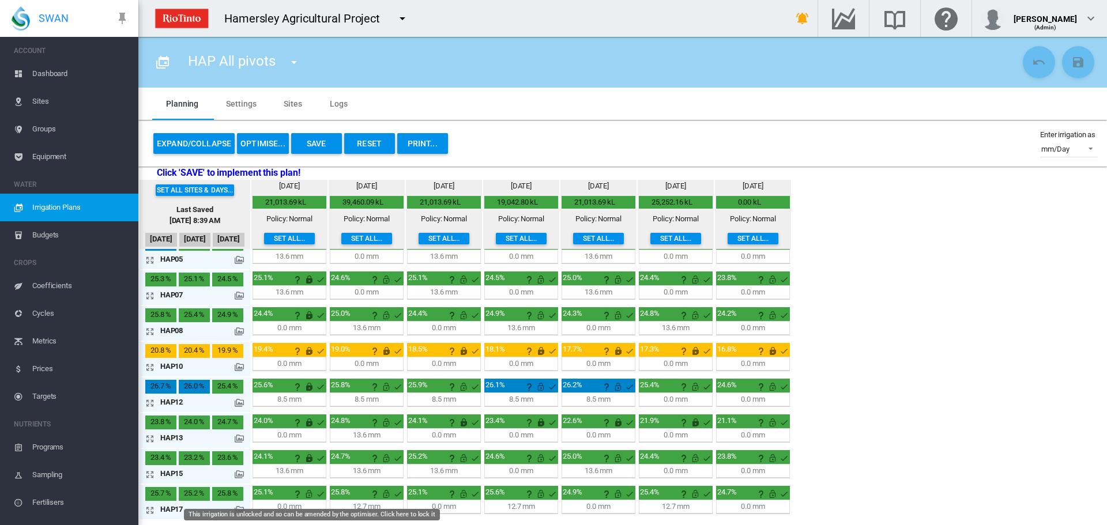
click at [306, 496] on md-icon "This irrigation is unlocked and so can be amended by the optimiser. Click here …" at bounding box center [309, 494] width 14 height 14
click at [884, 349] on div "Set all sites & days... Last Saved [DATE] 8:39 AM [DATE] Oct [DATE] [DATE] 0.6" at bounding box center [622, 350] width 969 height 341
click at [903, 354] on div "Set all sites & days... Last Saved [DATE] 8:39 AM [DATE] Oct [DATE] [DATE] 0.6" at bounding box center [622, 350] width 969 height 341
click at [254, 143] on button "OPTIMISE..." at bounding box center [263, 143] width 52 height 21
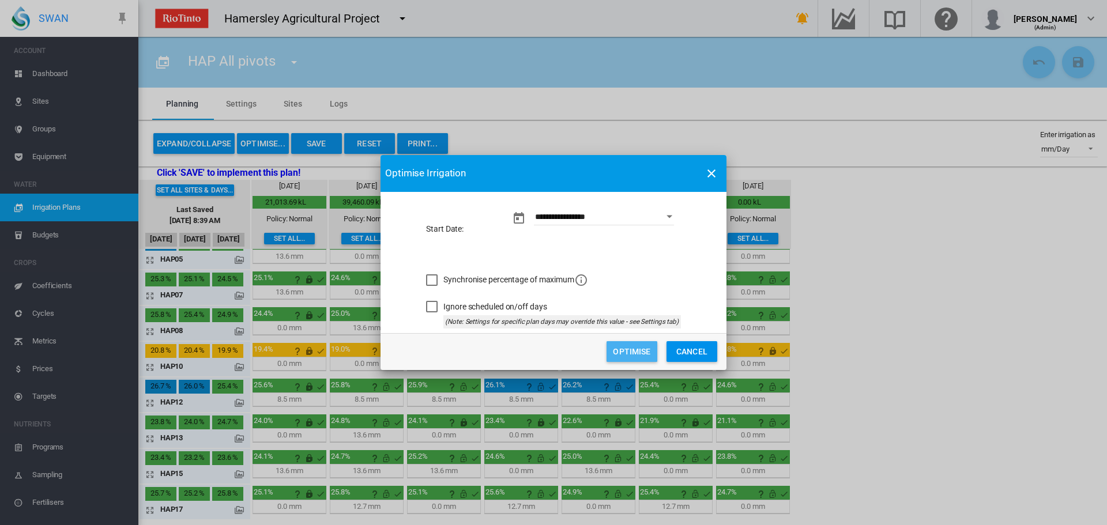
click at [622, 347] on button "Optimise" at bounding box center [632, 351] width 51 height 21
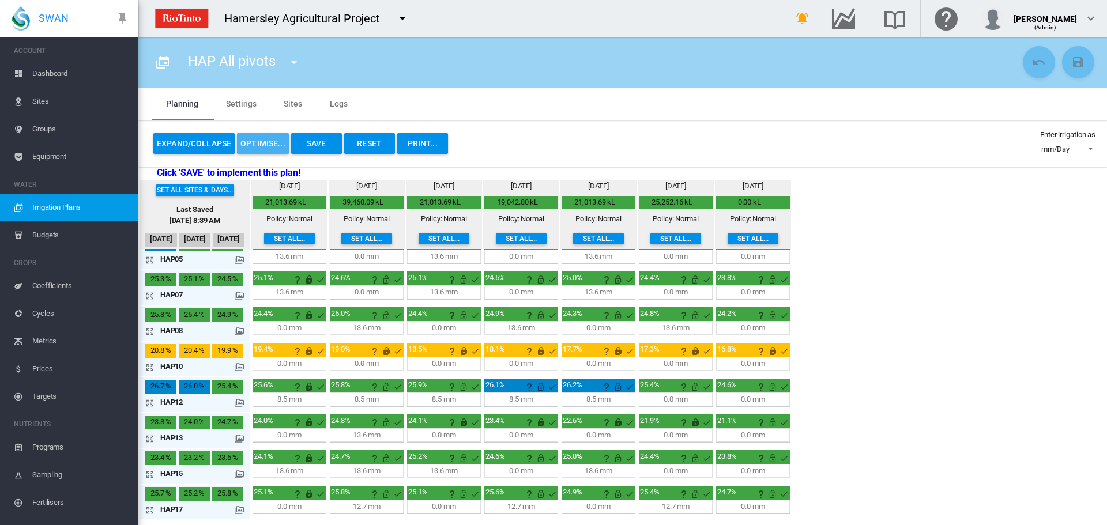
click at [256, 139] on button "OPTIMISE..." at bounding box center [263, 143] width 52 height 21
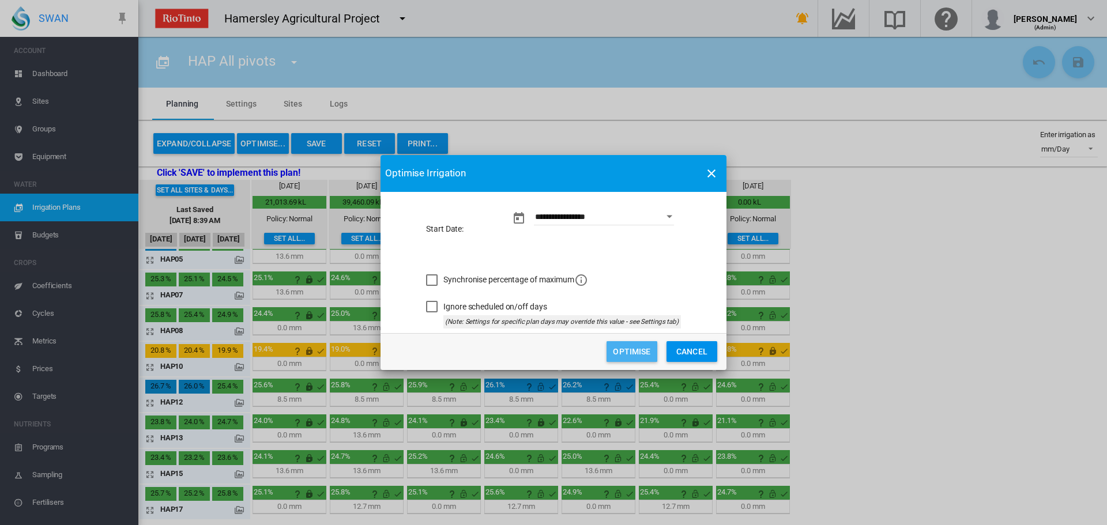
click at [632, 351] on button "Optimise" at bounding box center [632, 351] width 51 height 21
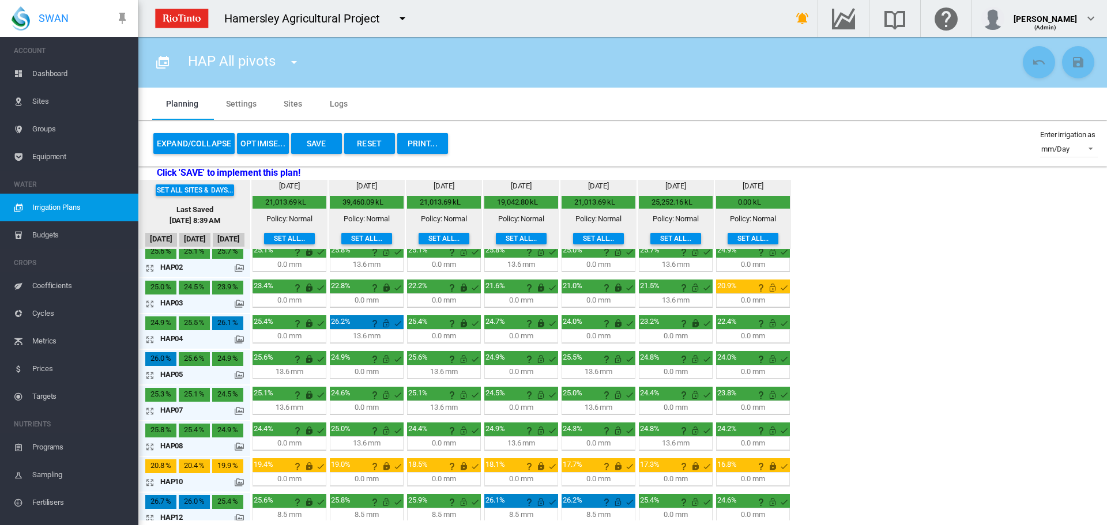
scroll to position [0, 0]
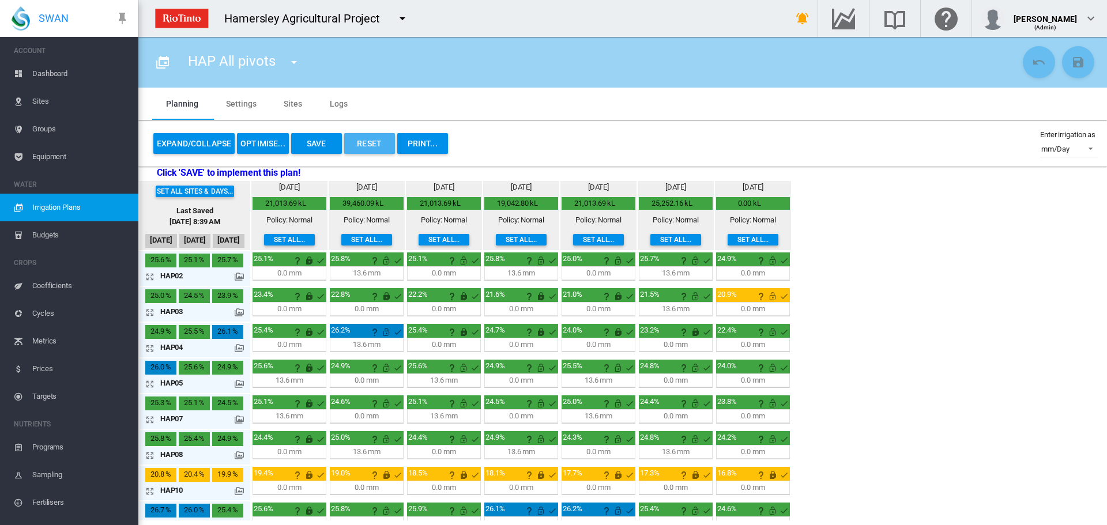
click at [379, 142] on button "Reset" at bounding box center [369, 143] width 51 height 21
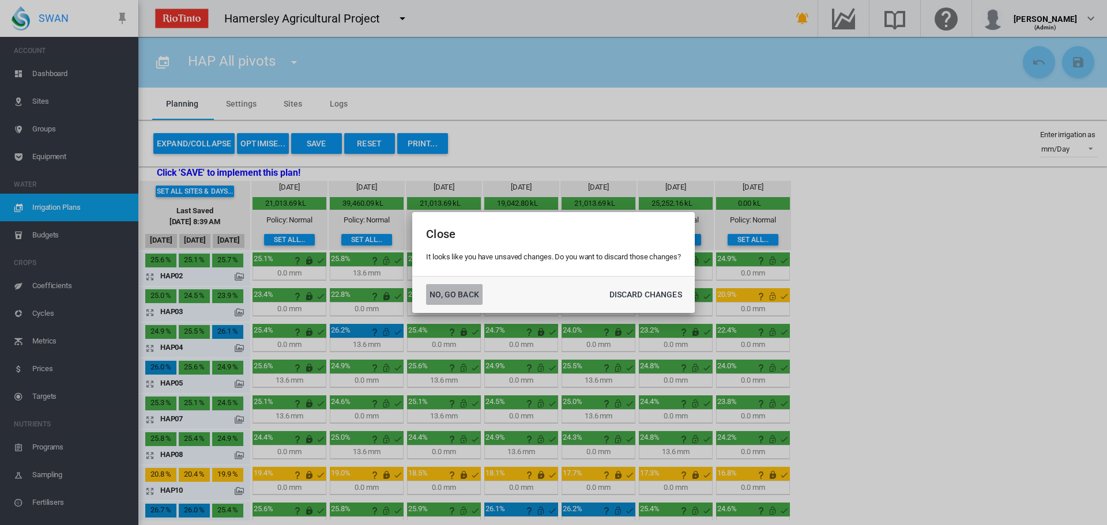
click at [447, 289] on button "NO, GO BACK" at bounding box center [454, 294] width 57 height 21
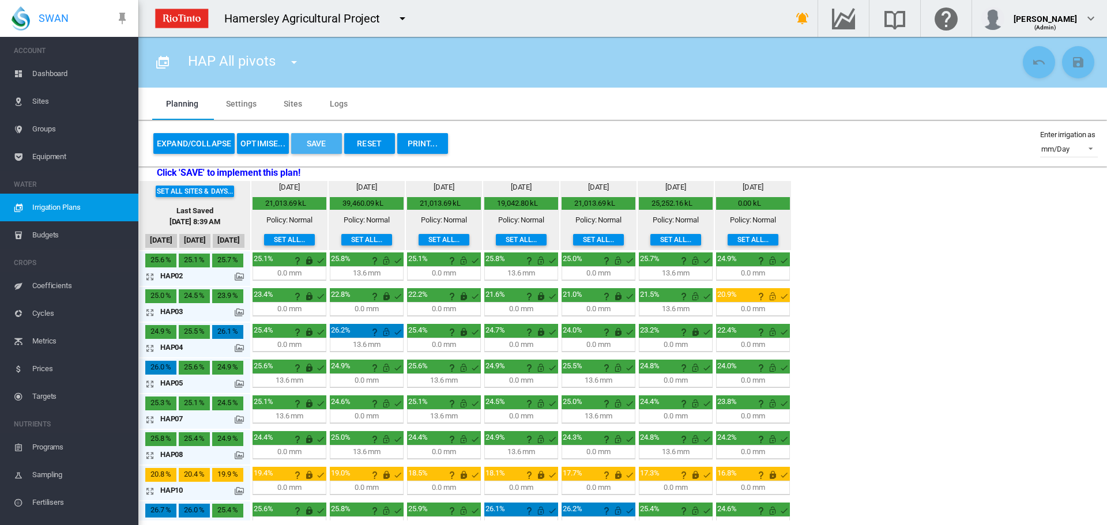
click at [338, 147] on button "Save" at bounding box center [316, 143] width 51 height 21
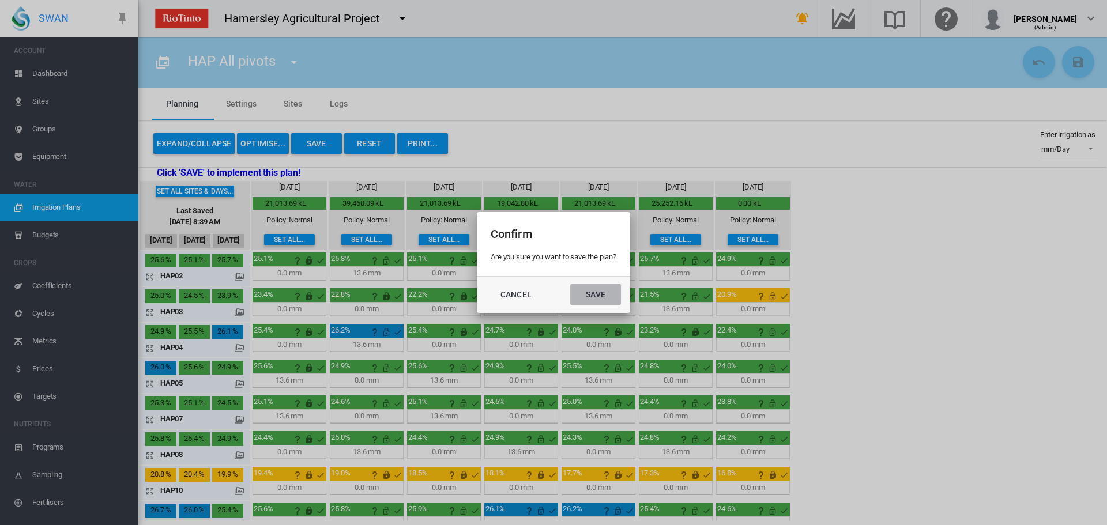
click at [596, 300] on button "Save" at bounding box center [595, 294] width 51 height 21
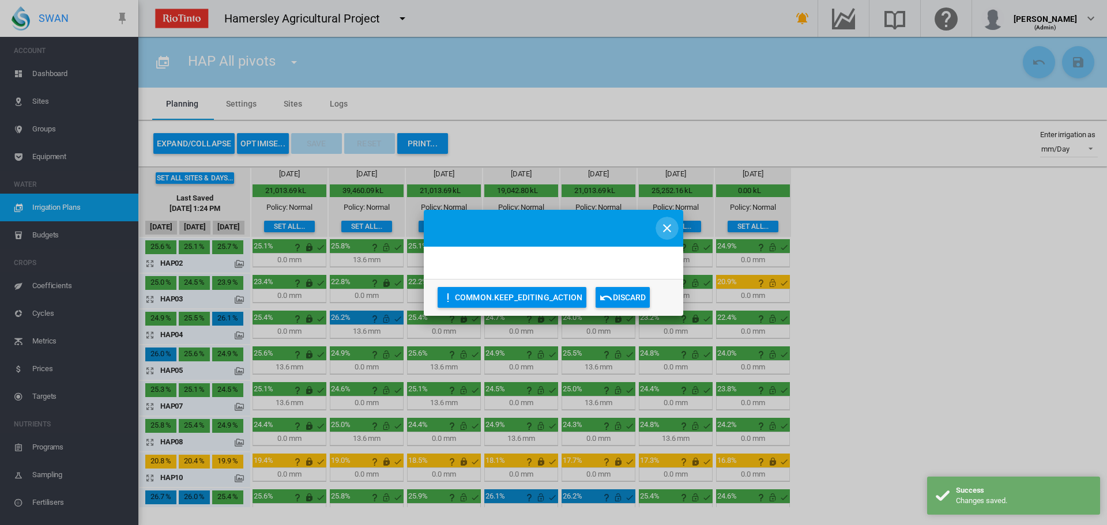
click at [666, 225] on md-icon "icon-close" at bounding box center [667, 228] width 14 height 14
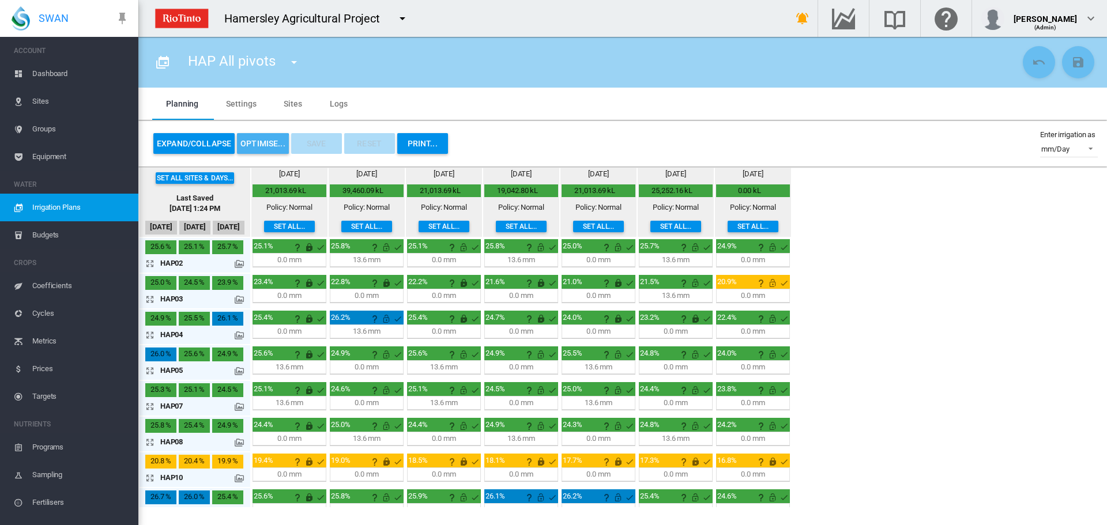
click at [245, 145] on button "OPTIMISE..." at bounding box center [263, 143] width 52 height 21
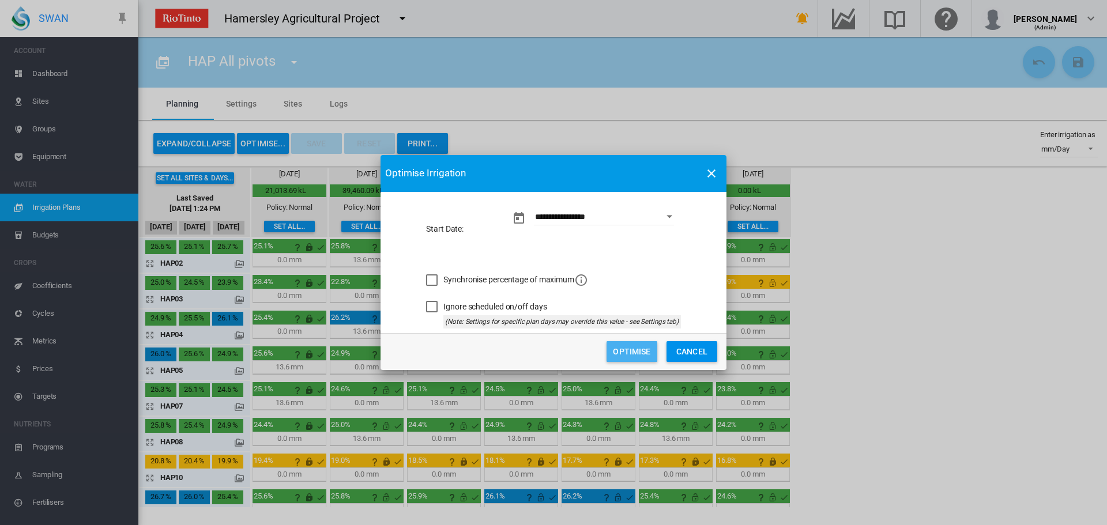
click at [638, 356] on button "Optimise" at bounding box center [632, 351] width 51 height 21
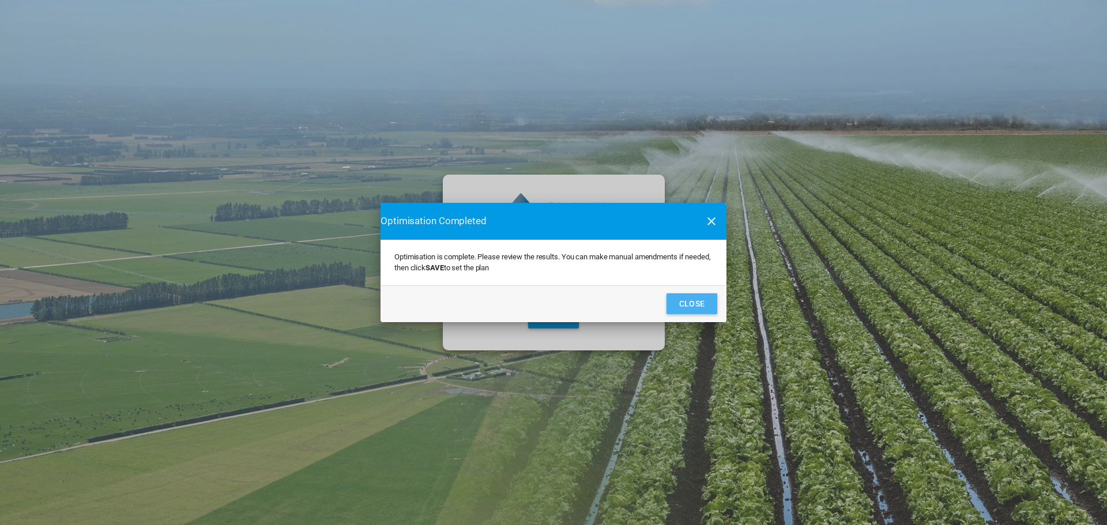
click at [680, 304] on button "Close" at bounding box center [692, 304] width 51 height 21
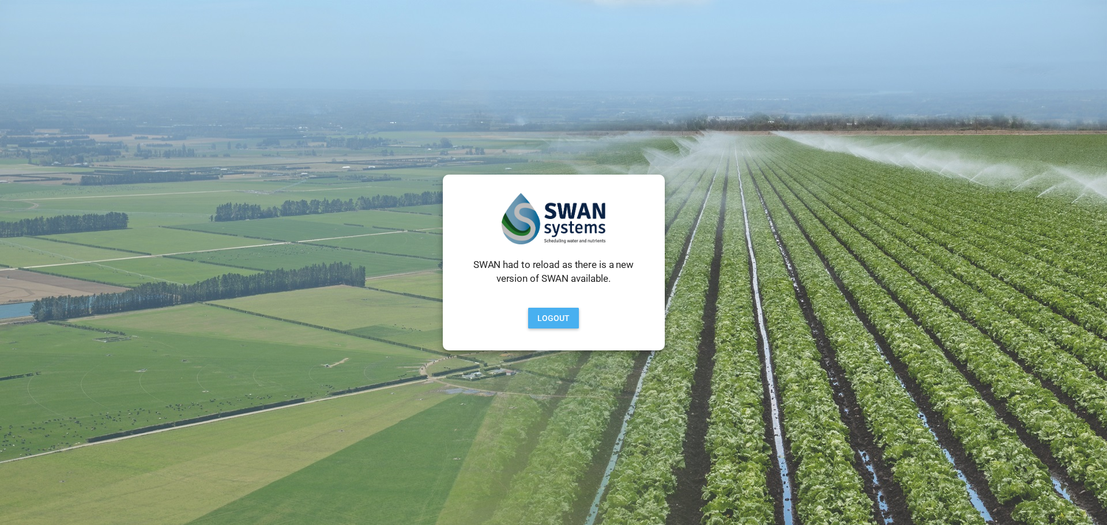
click at [555, 319] on button "Logout" at bounding box center [553, 318] width 51 height 21
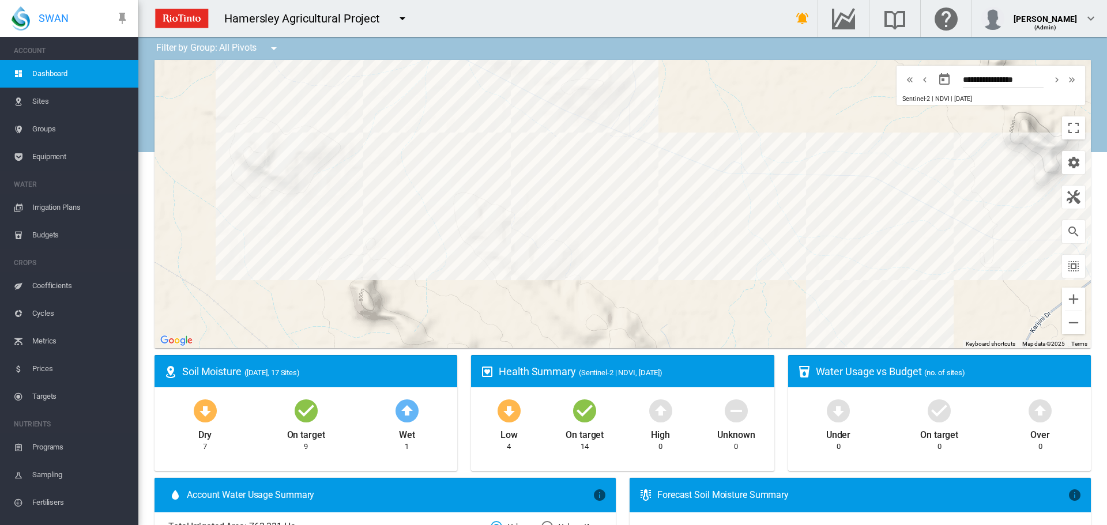
click at [42, 207] on span "Irrigation Plans" at bounding box center [80, 208] width 97 height 28
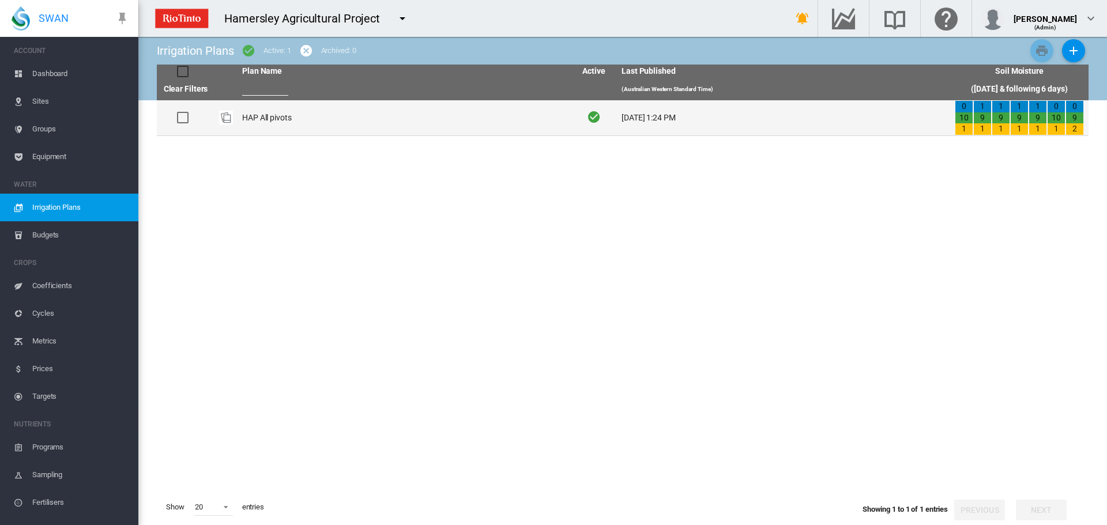
click at [182, 118] on div at bounding box center [183, 118] width 12 height 12
click at [178, 116] on div at bounding box center [183, 118] width 12 height 12
click at [246, 115] on td "HAP All pivots" at bounding box center [404, 117] width 333 height 35
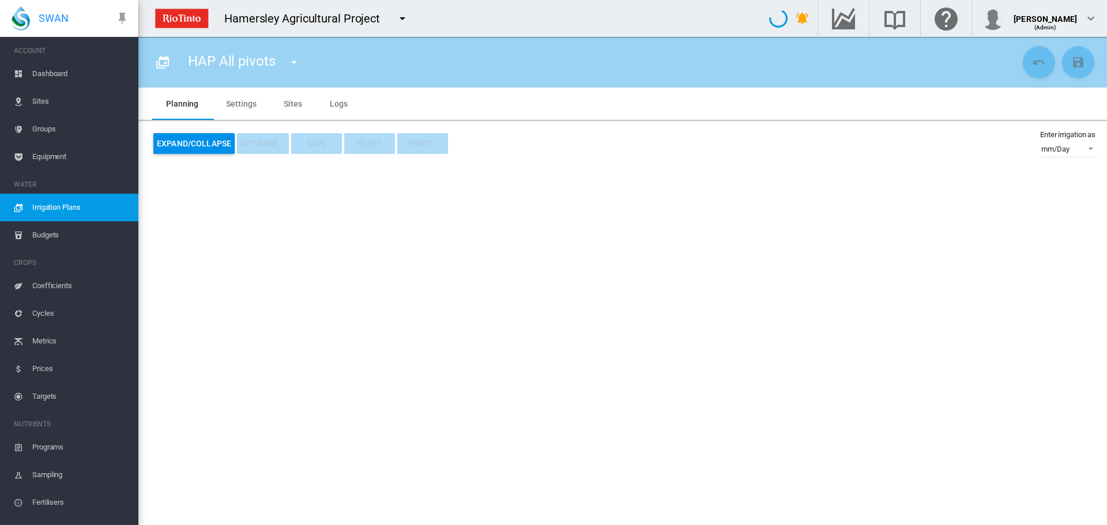
type input "**********"
type input "*"
type input "*****"
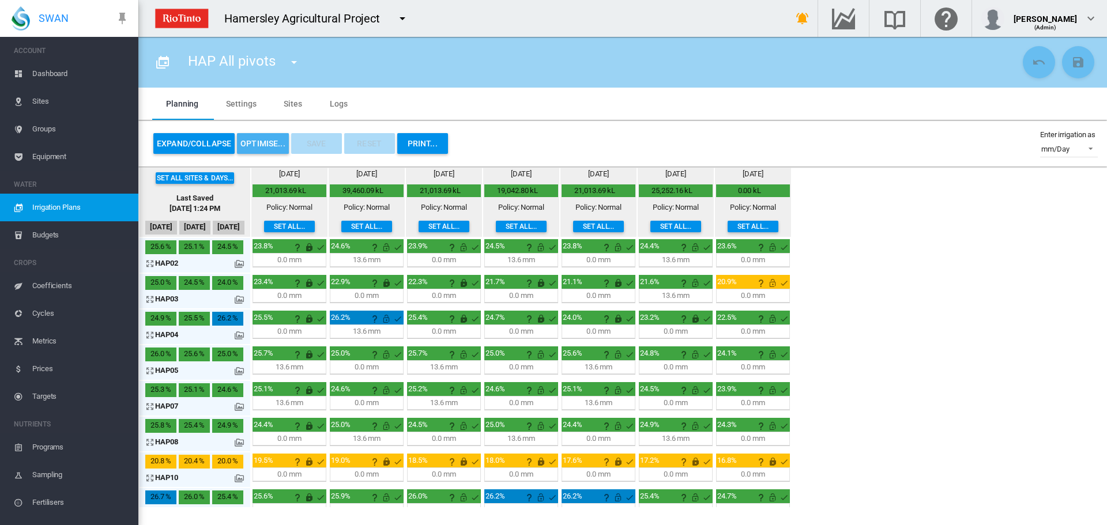
click at [260, 145] on button "OPTIMISE..." at bounding box center [263, 143] width 52 height 21
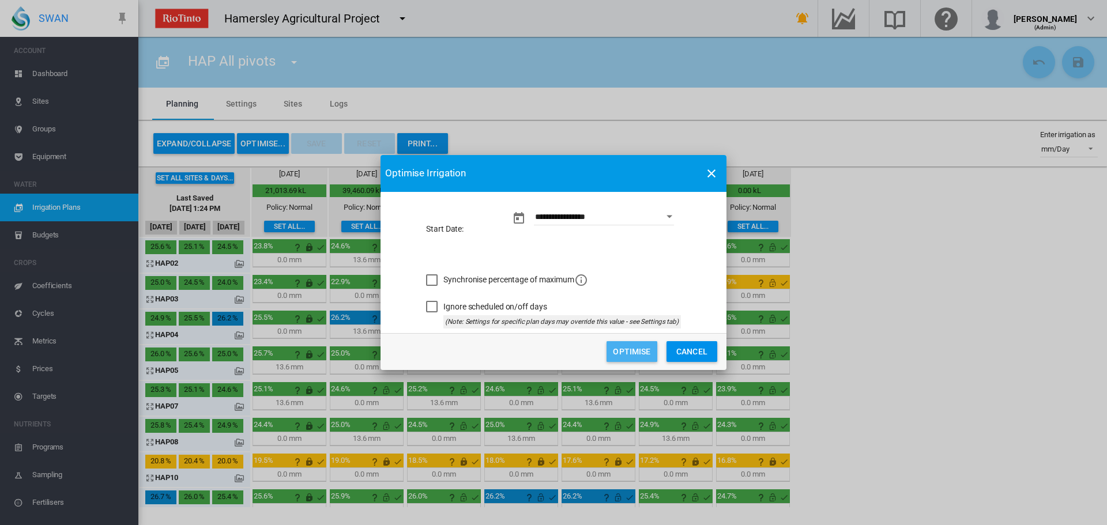
click at [642, 348] on button "Optimise" at bounding box center [632, 351] width 51 height 21
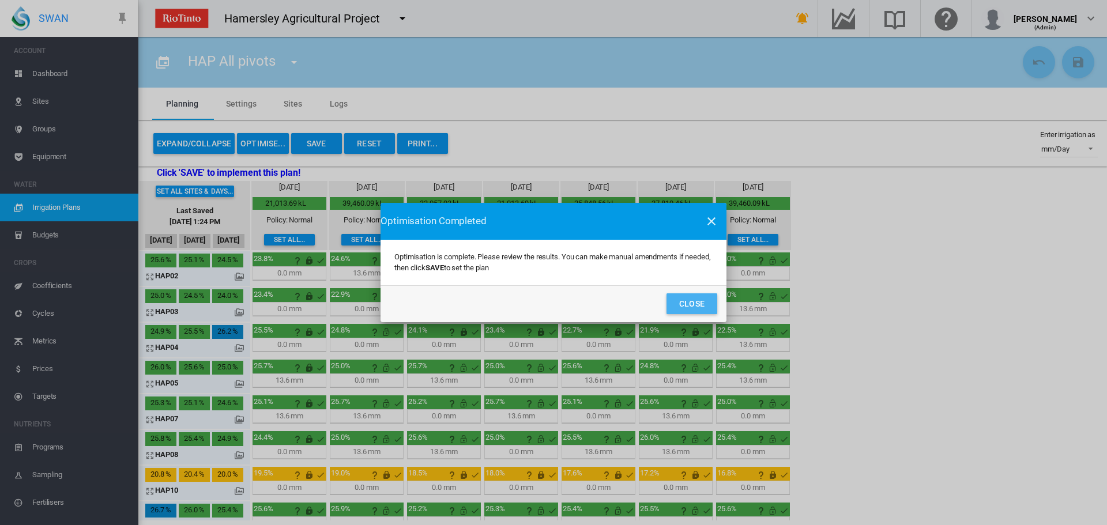
click at [685, 302] on button "Close" at bounding box center [692, 304] width 51 height 21
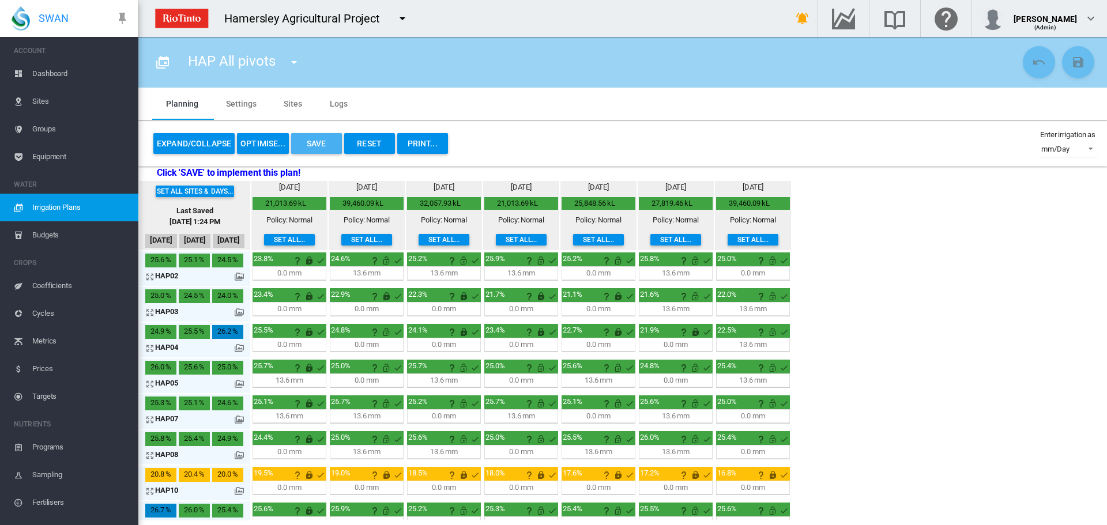
click at [319, 141] on button "Save" at bounding box center [316, 143] width 51 height 21
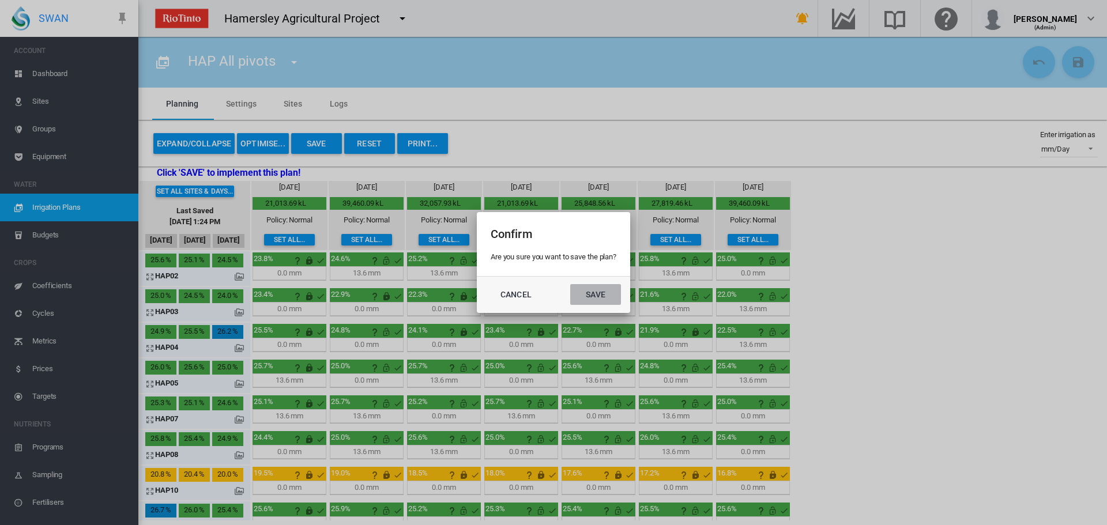
click at [587, 295] on button "Save" at bounding box center [595, 294] width 51 height 21
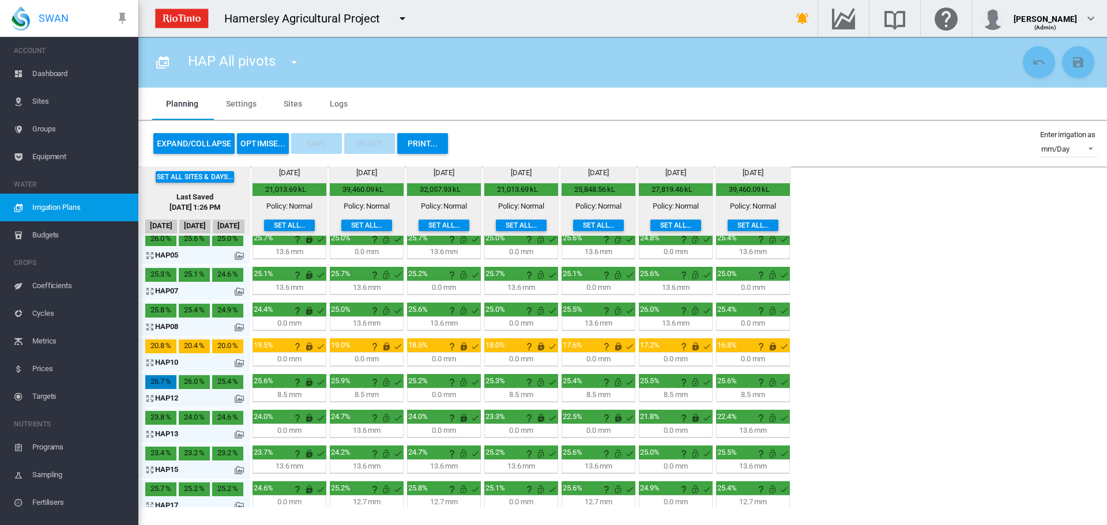
scroll to position [124, 0]
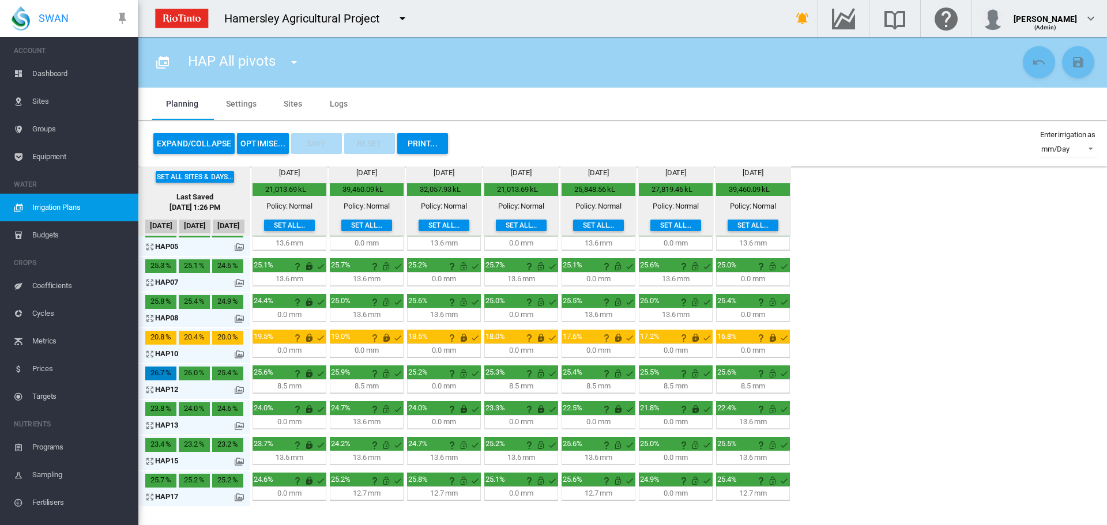
click at [1029, 319] on div "Set all sites & days... Last Saved Oct 14, 2025, 1:26 PM Oct 11 Oct 12 Oct 13 T…" at bounding box center [622, 337] width 969 height 341
